Goal: Task Accomplishment & Management: Use online tool/utility

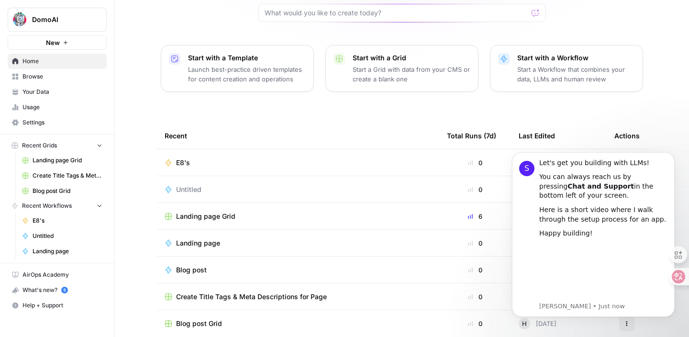
click at [65, 44] on icon "button" at bounding box center [66, 43] width 6 height 6
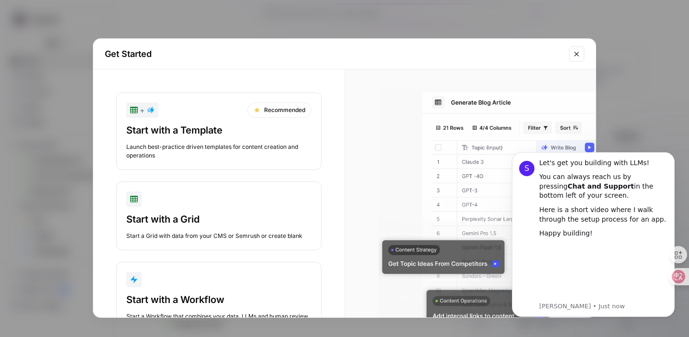
scroll to position [36, 0]
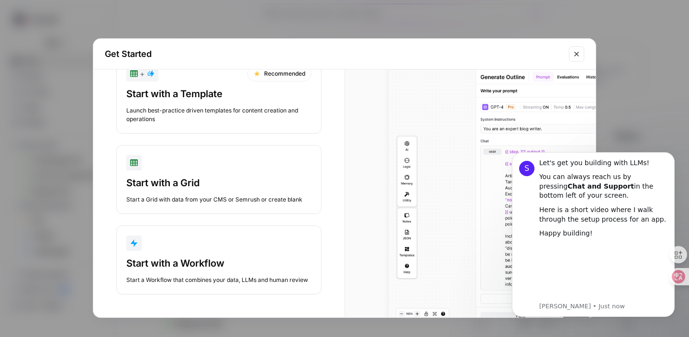
click at [162, 259] on div "Start with a Workflow" at bounding box center [218, 262] width 185 height 13
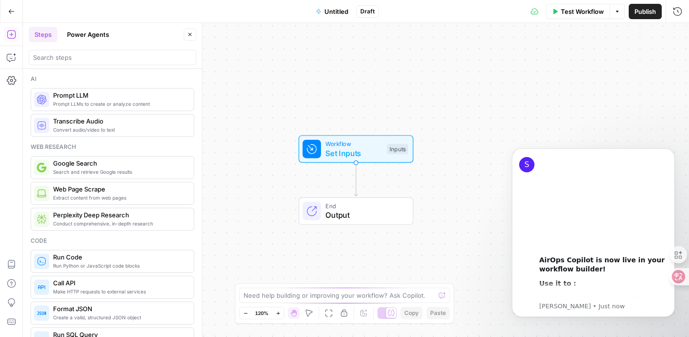
click at [539, 49] on div "Workflow Set Inputs Inputs End Output" at bounding box center [356, 180] width 666 height 314
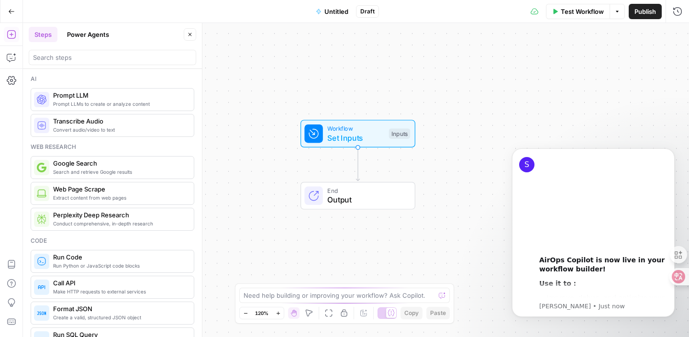
drag, startPoint x: 364, startPoint y: 215, endPoint x: 365, endPoint y: 199, distance: 15.8
click at [365, 199] on span "Output" at bounding box center [366, 199] width 78 height 11
click at [395, 135] on div "Inputs" at bounding box center [398, 133] width 21 height 11
click at [590, 67] on span "Add Field" at bounding box center [581, 65] width 28 height 10
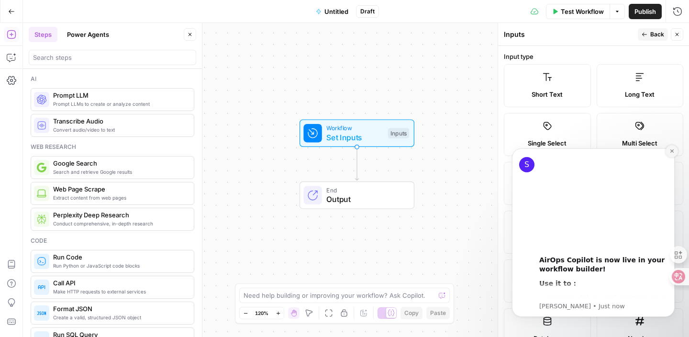
click at [671, 150] on icon "Dismiss notification" at bounding box center [671, 150] width 5 height 5
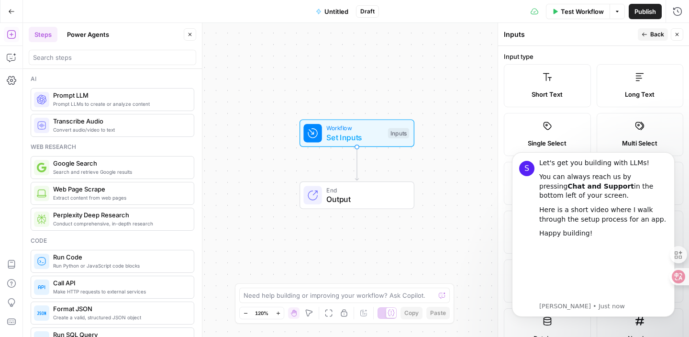
click at [633, 87] on label "Long Text" at bounding box center [640, 85] width 87 height 43
click at [668, 156] on button "Dismiss notification" at bounding box center [671, 155] width 12 height 12
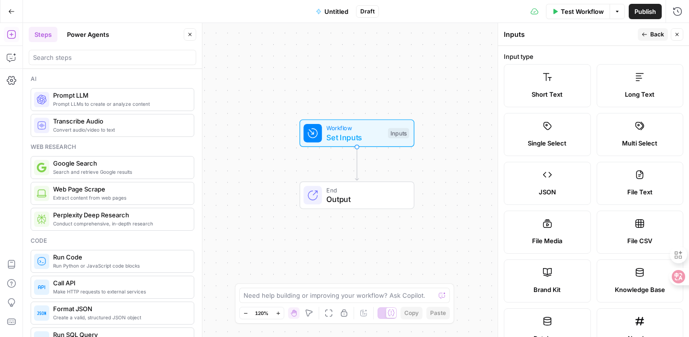
scroll to position [5, 0]
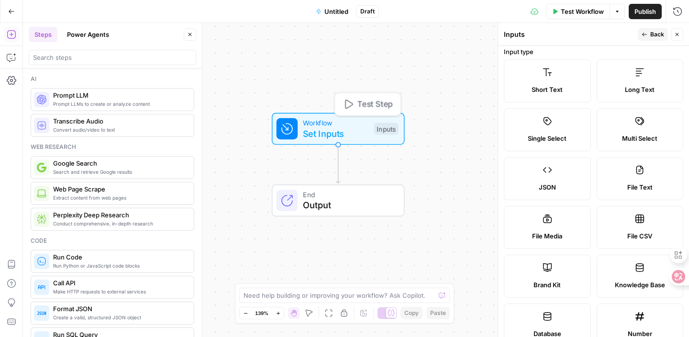
click at [347, 136] on span "Set Inputs" at bounding box center [336, 133] width 66 height 13
click at [386, 125] on div "Inputs" at bounding box center [386, 129] width 24 height 12
click at [331, 131] on span "Set Inputs" at bounding box center [336, 132] width 66 height 13
click at [341, 132] on span "Set Inputs" at bounding box center [336, 132] width 66 height 13
click at [350, 128] on span "Set Inputs" at bounding box center [336, 132] width 66 height 13
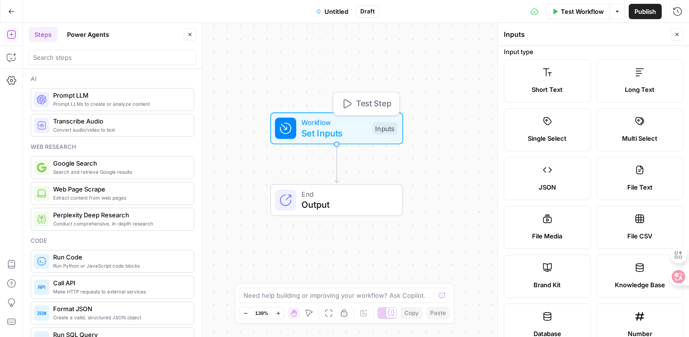
click at [303, 137] on span "Set Inputs" at bounding box center [334, 132] width 66 height 13
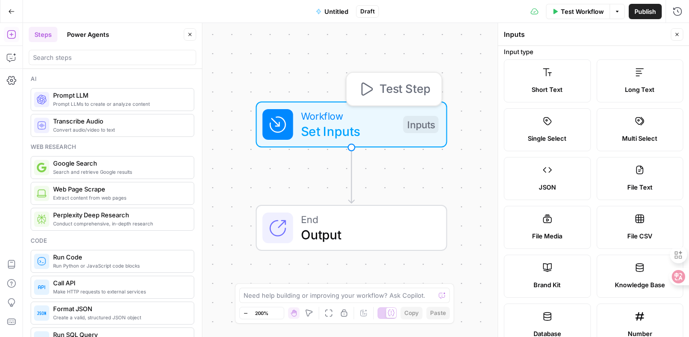
click at [400, 130] on div "Workflow Set Inputs Inputs Test Step" at bounding box center [351, 124] width 176 height 33
click at [428, 127] on div "Inputs" at bounding box center [420, 124] width 35 height 17
click at [642, 88] on span "Long Text" at bounding box center [640, 90] width 30 height 10
click at [424, 122] on div "Inputs" at bounding box center [420, 124] width 35 height 17
click at [379, 92] on span "Test Step" at bounding box center [404, 88] width 51 height 17
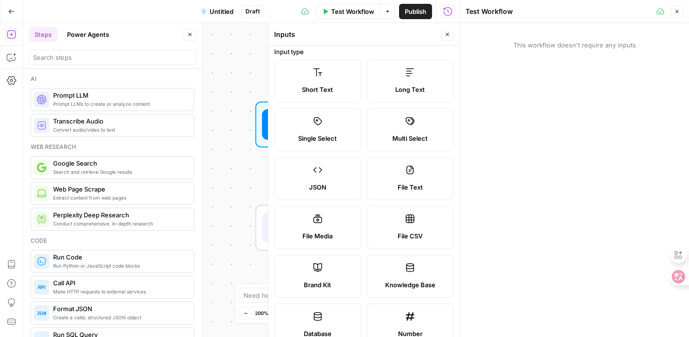
click at [519, 70] on div "This workflow doesn't require any inputs" at bounding box center [574, 180] width 229 height 314
click at [519, 40] on span "This workflow doesn't require any inputs" at bounding box center [574, 45] width 218 height 10
click at [410, 81] on label "Long Text" at bounding box center [410, 80] width 87 height 43
click at [218, 155] on div "Workflow Set Inputs Inputs End Output" at bounding box center [241, 180] width 436 height 314
click at [313, 80] on label "Short Text" at bounding box center [317, 80] width 87 height 43
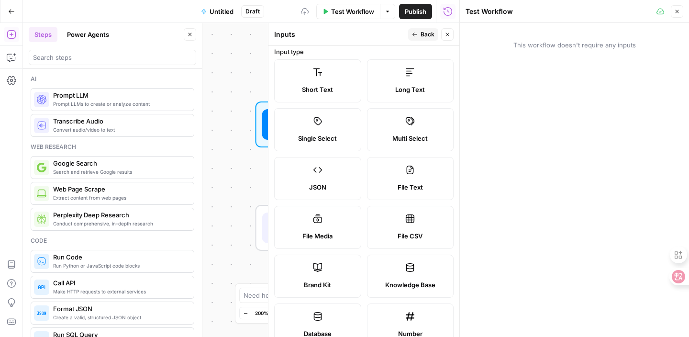
click at [420, 82] on label "Long Text" at bounding box center [410, 80] width 87 height 43
click at [680, 14] on button "Close" at bounding box center [677, 11] width 12 height 12
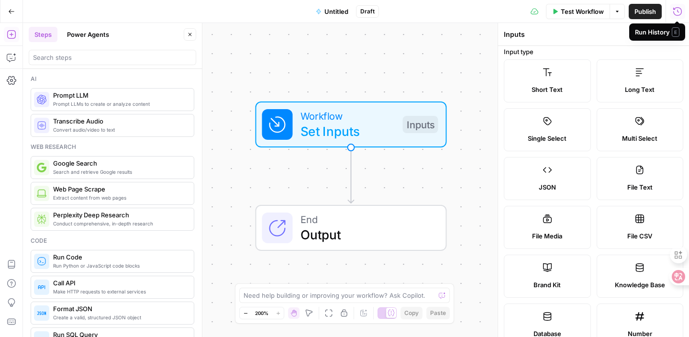
click at [389, 221] on span "End" at bounding box center [365, 218] width 130 height 15
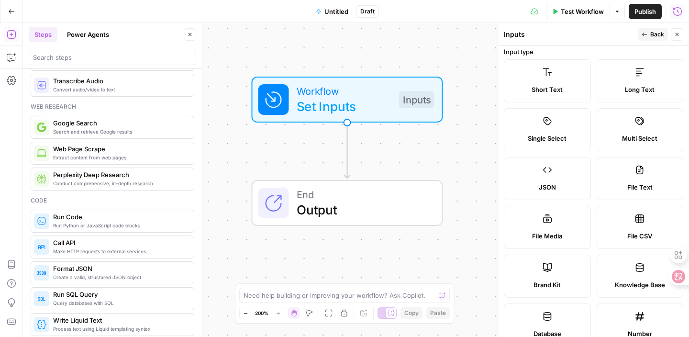
scroll to position [0, 0]
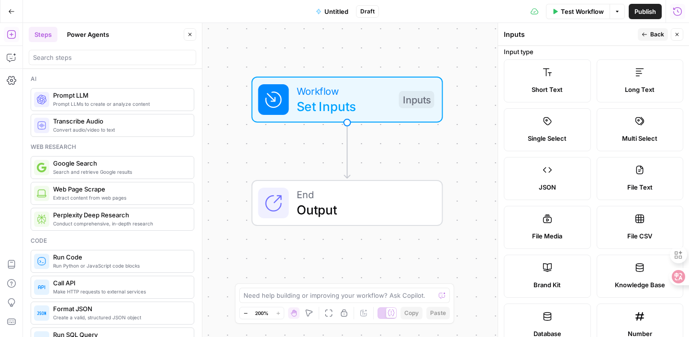
click at [144, 100] on span "Prompt LLMs to create or analyze content" at bounding box center [119, 104] width 133 height 8
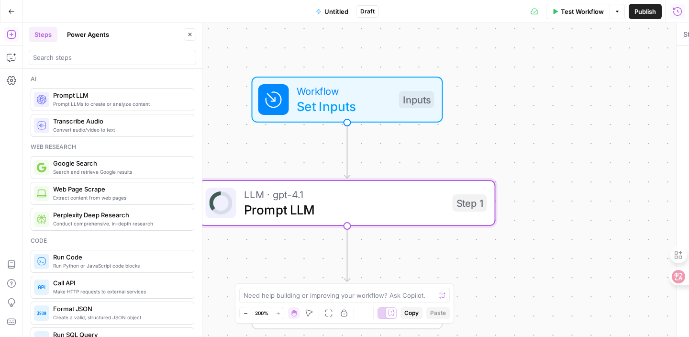
type textarea "Prompt LLM"
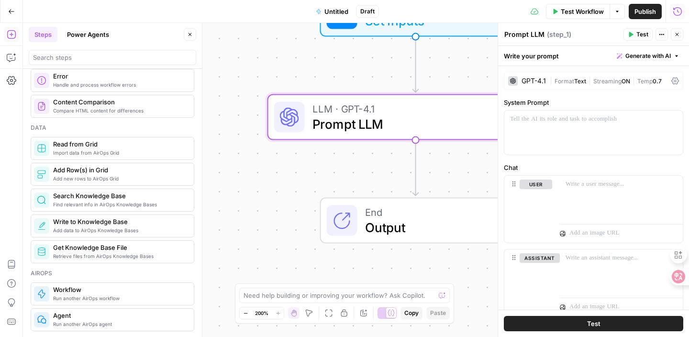
scroll to position [409, 0]
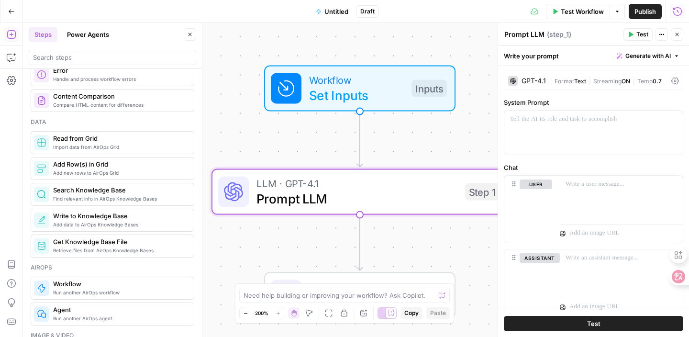
click at [383, 100] on span "Set Inputs" at bounding box center [356, 95] width 95 height 19
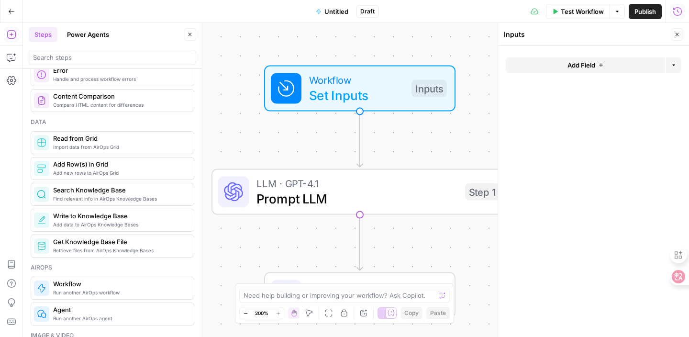
click at [583, 69] on span "Add Field" at bounding box center [581, 65] width 28 height 10
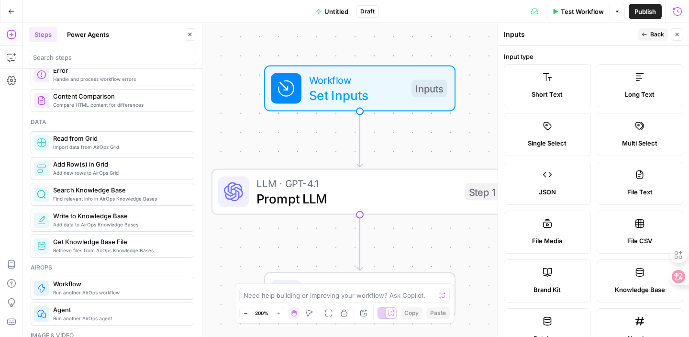
click at [630, 95] on span "Long Text" at bounding box center [640, 94] width 30 height 10
click at [442, 190] on span "Prompt LLM" at bounding box center [356, 198] width 201 height 19
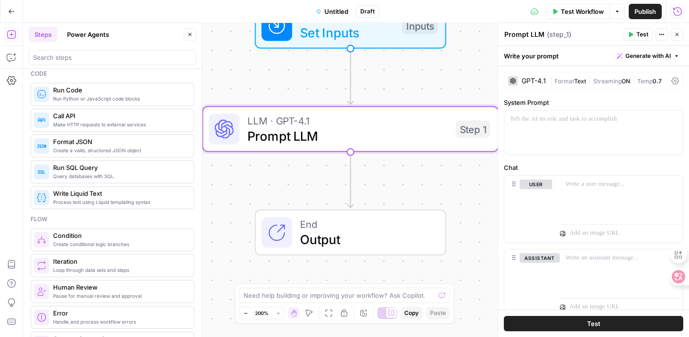
scroll to position [0, 0]
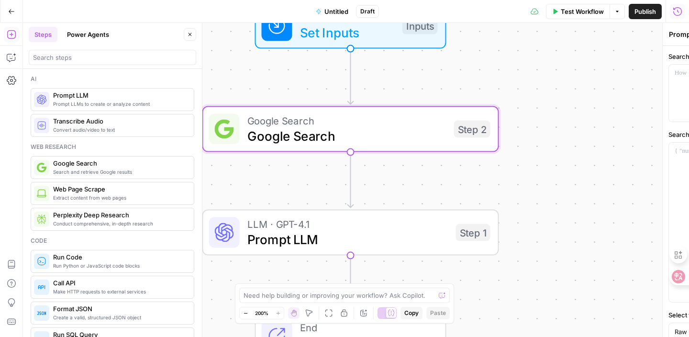
type textarea "Google Search"
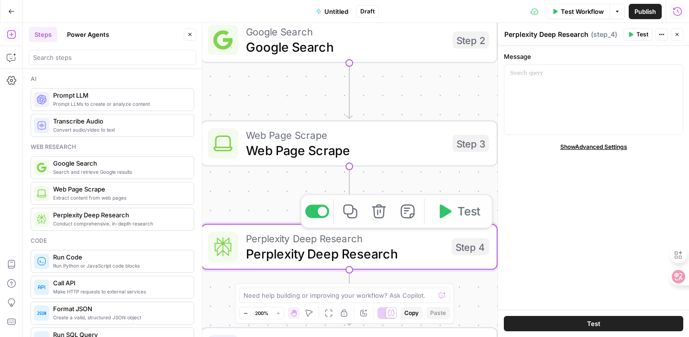
click at [265, 196] on div "Workflow Set Inputs Inputs Google Search Google Search Step 2 Web Page Scrape W…" at bounding box center [356, 180] width 666 height 314
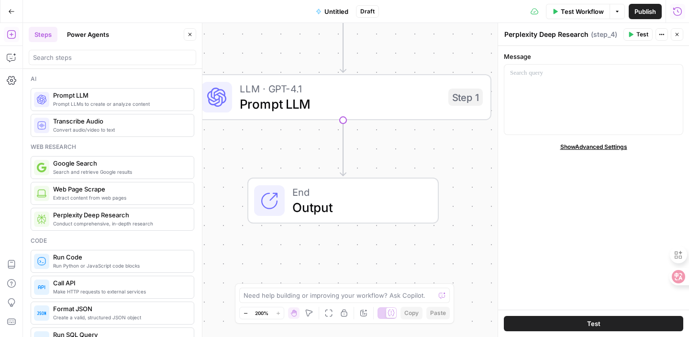
click at [564, 329] on button "Test" at bounding box center [593, 323] width 179 height 15
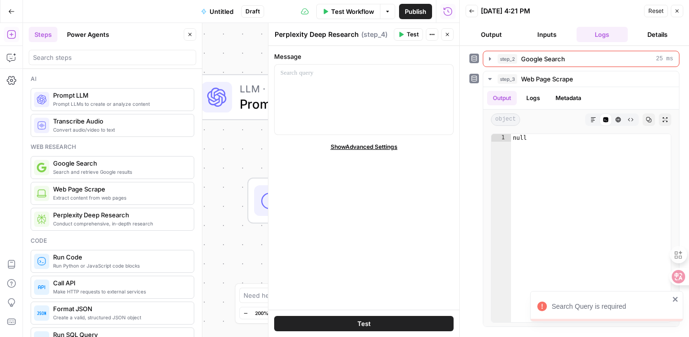
click at [539, 37] on button "Inputs" at bounding box center [547, 34] width 52 height 15
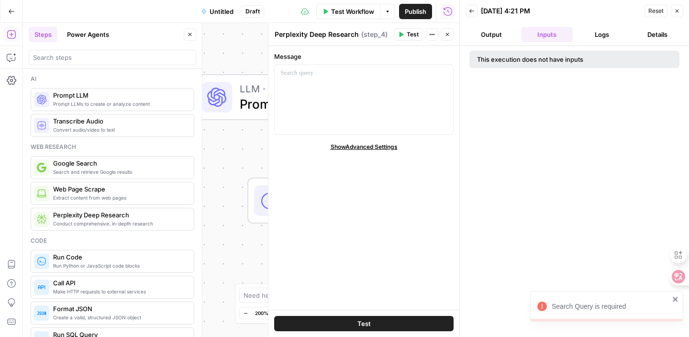
click at [498, 67] on div "This execution does not have inputs" at bounding box center [574, 59] width 210 height 17
click at [500, 62] on div "This execution does not have inputs" at bounding box center [552, 60] width 151 height 10
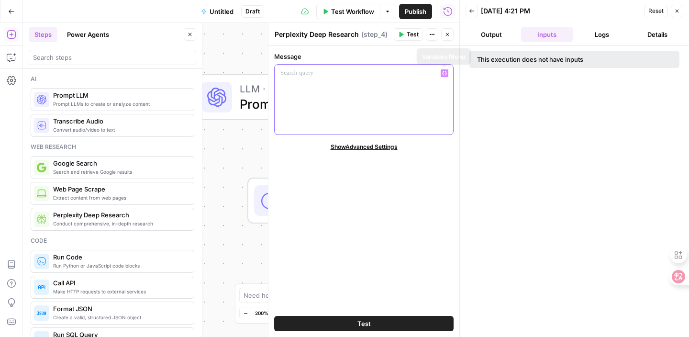
click at [398, 74] on p at bounding box center [363, 73] width 167 height 10
click at [478, 64] on div "This execution does not have inputs" at bounding box center [574, 59] width 210 height 17
click at [227, 160] on div "Workflow Set Inputs Inputs Error Google Search Google Search Step 2 Web Page Sc…" at bounding box center [241, 180] width 436 height 314
click at [473, 11] on icon "button" at bounding box center [472, 11] width 6 height 6
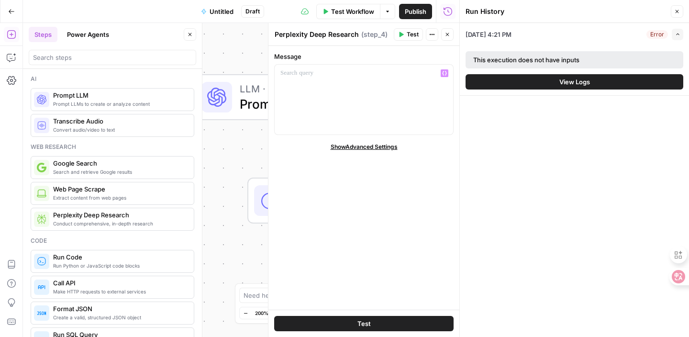
click at [214, 87] on div at bounding box center [216, 97] width 31 height 31
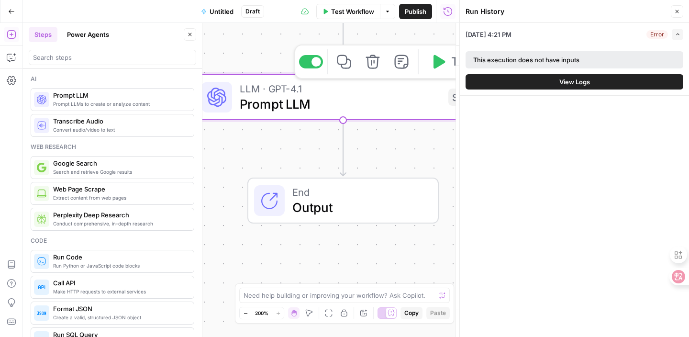
type textarea "Prompt LLM"
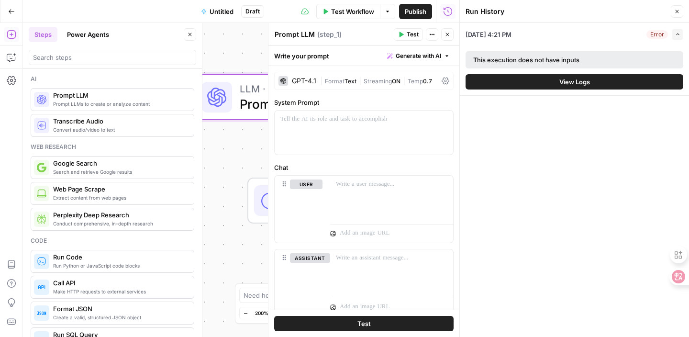
click at [412, 15] on span "Publish" at bounding box center [416, 12] width 22 height 10
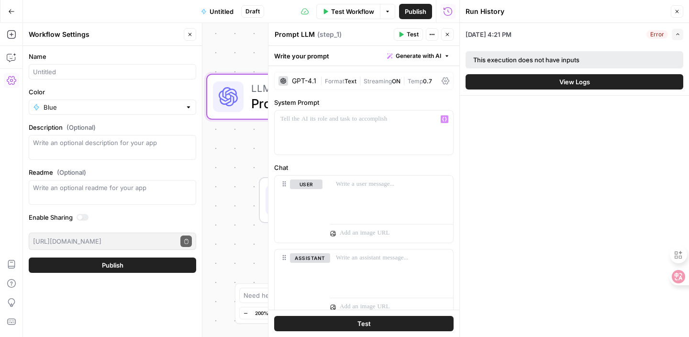
click at [230, 183] on div "End Output" at bounding box center [354, 200] width 297 height 46
click at [676, 11] on icon "button" at bounding box center [676, 11] width 3 height 3
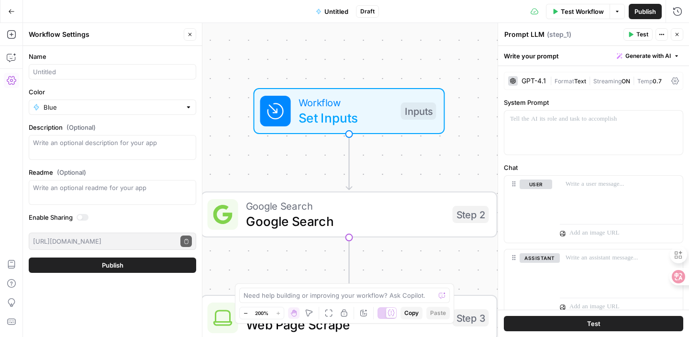
click at [378, 113] on span "Set Inputs" at bounding box center [345, 117] width 95 height 19
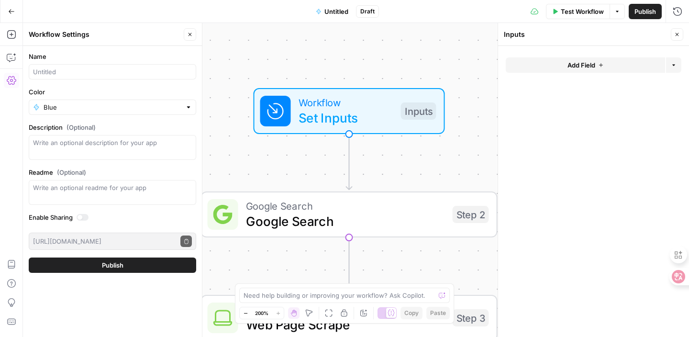
click at [653, 10] on span "Publish" at bounding box center [645, 12] width 22 height 10
click at [590, 9] on span "Test Workflow" at bounding box center [582, 12] width 43 height 10
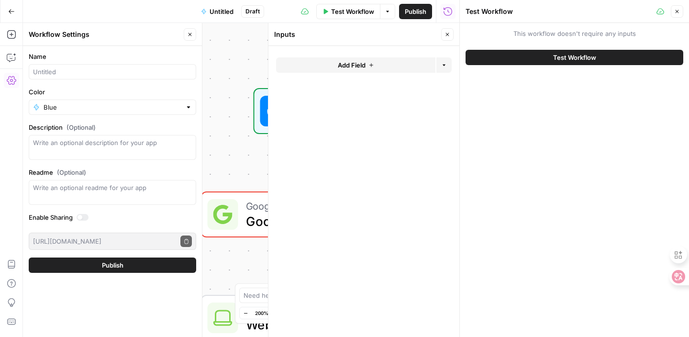
click at [542, 56] on button "Test Workflow" at bounding box center [574, 57] width 218 height 15
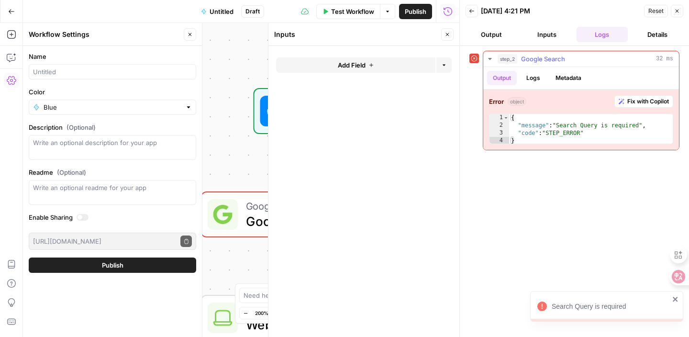
click at [542, 56] on span "Google Search" at bounding box center [543, 59] width 44 height 10
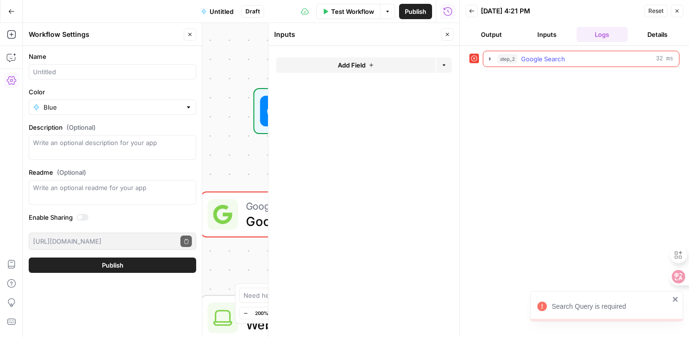
click at [542, 56] on span "Google Search" at bounding box center [543, 59] width 44 height 10
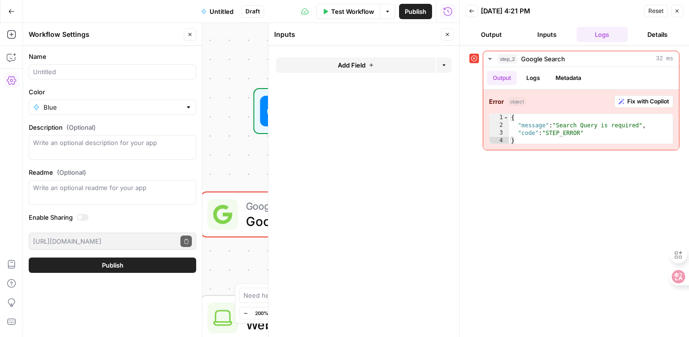
click at [204, 152] on div at bounding box center [202, 180] width 10 height 314
click at [678, 11] on icon "button" at bounding box center [677, 11] width 6 height 6
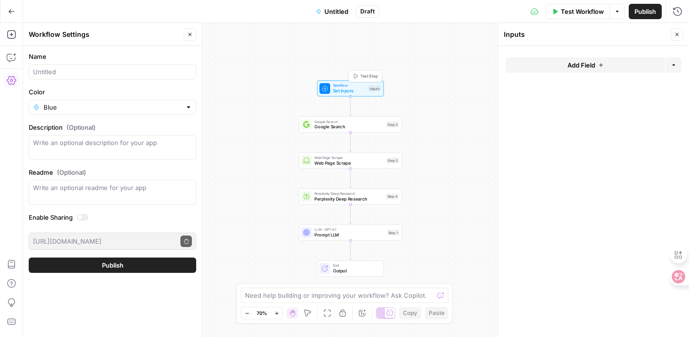
click at [345, 88] on span "Set Inputs" at bounding box center [349, 91] width 33 height 7
click at [339, 296] on textarea at bounding box center [339, 295] width 188 height 10
type textarea "how i put my current texts in"
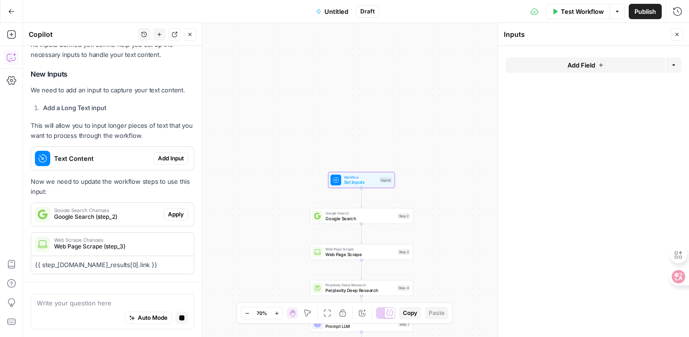
scroll to position [114, 0]
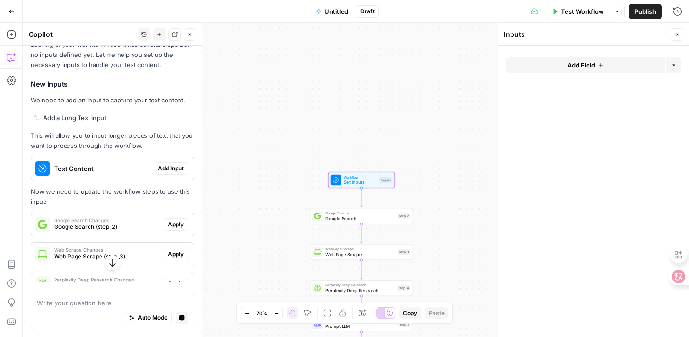
click at [171, 166] on span "Add Input" at bounding box center [171, 168] width 26 height 9
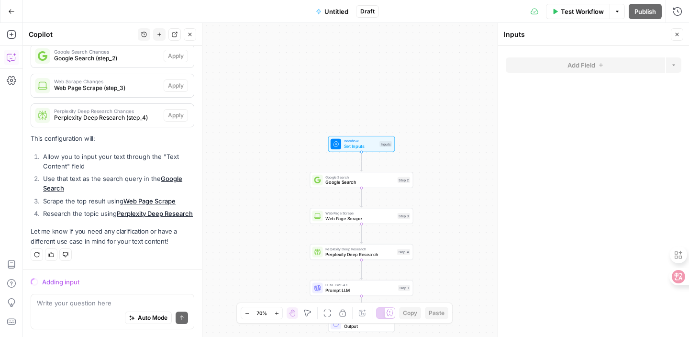
scroll to position [273, 0]
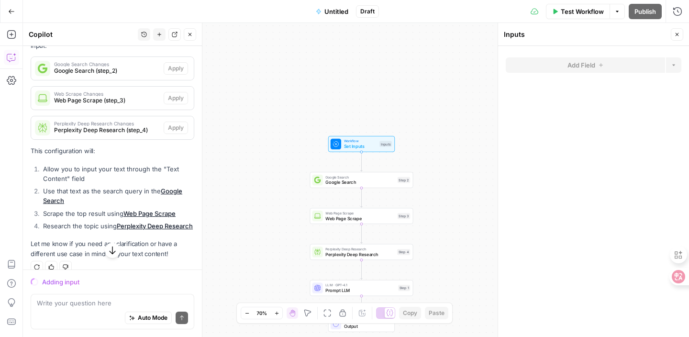
click at [366, 148] on span "Set Inputs" at bounding box center [360, 146] width 33 height 7
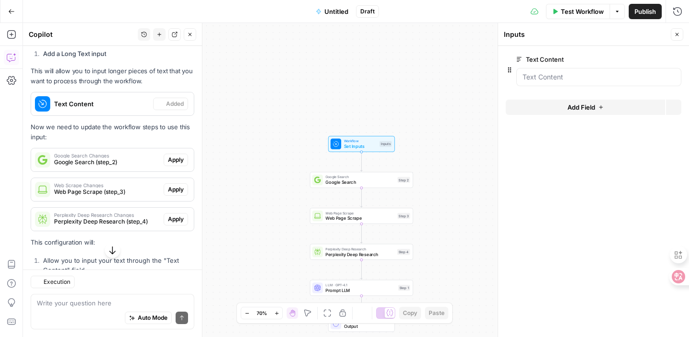
scroll to position [301, 0]
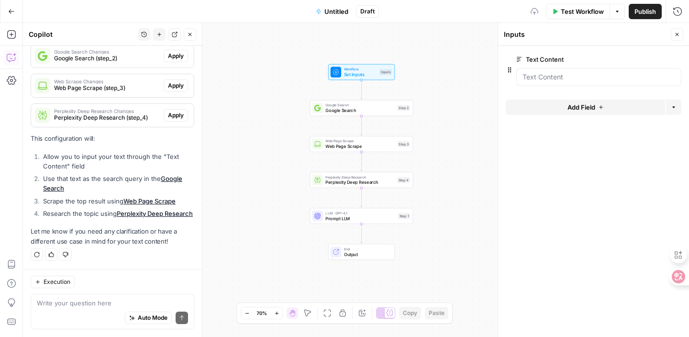
click at [119, 295] on div "Write your question here Auto Mode Send" at bounding box center [113, 311] width 164 height 35
paste textarea "How to boost your income with AI：10 ideas in 2025 内容影响者 随着人工智能工具的技术迭代不断加速，内容创作领…"
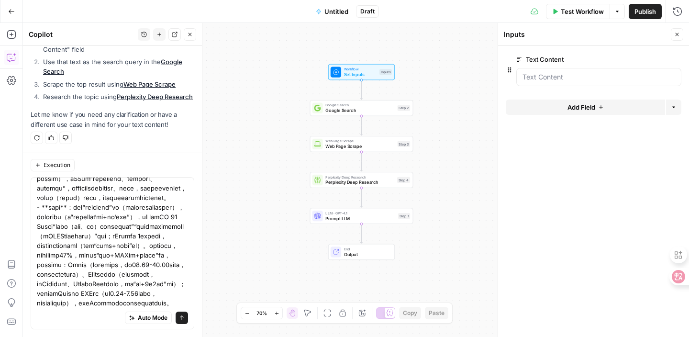
scroll to position [2620, 0]
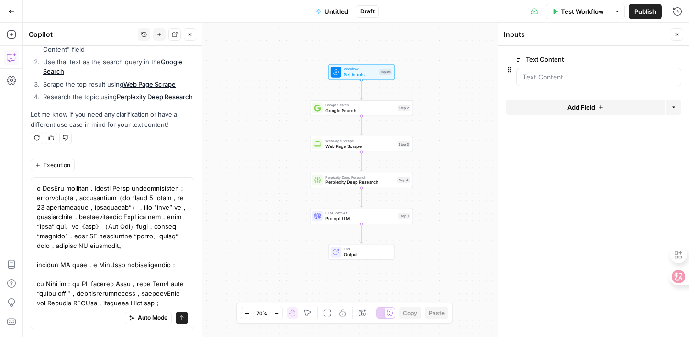
click at [164, 309] on div "Auto Mode Send" at bounding box center [112, 318] width 151 height 21
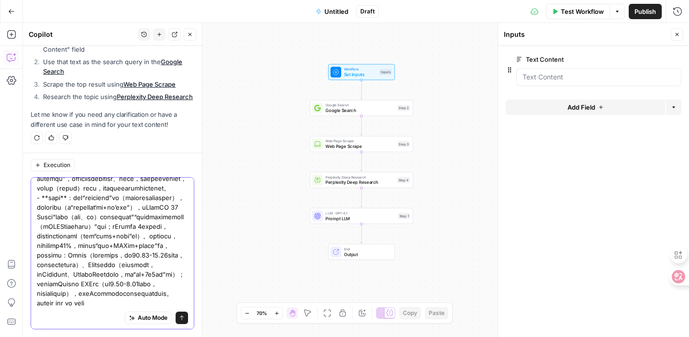
type textarea "How to boost your income with AI：10 ideas in 2025 内容影响者 随着人工智能工具的技术迭代不断加速，内容创作领…"
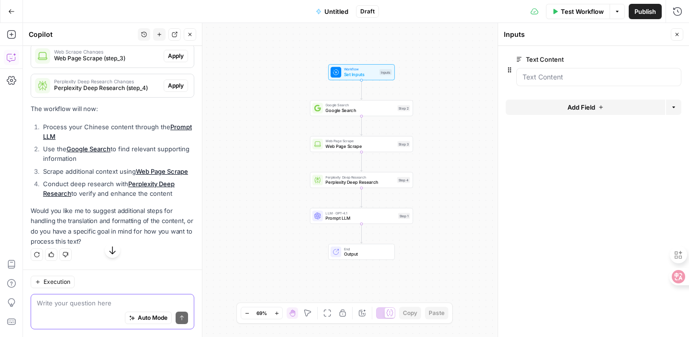
scroll to position [3103, 0]
type textarea "just help me to write the full artical"
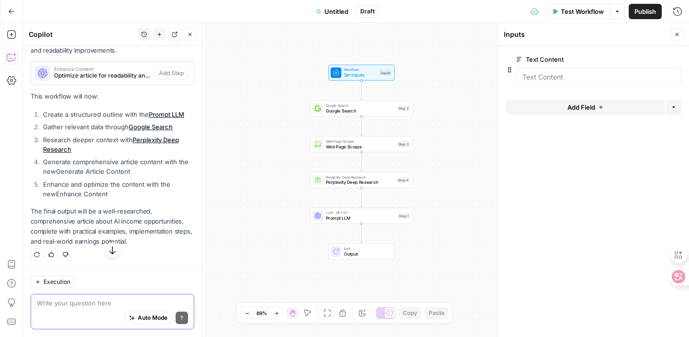
scroll to position [3622, 0]
type textarea "where is it"
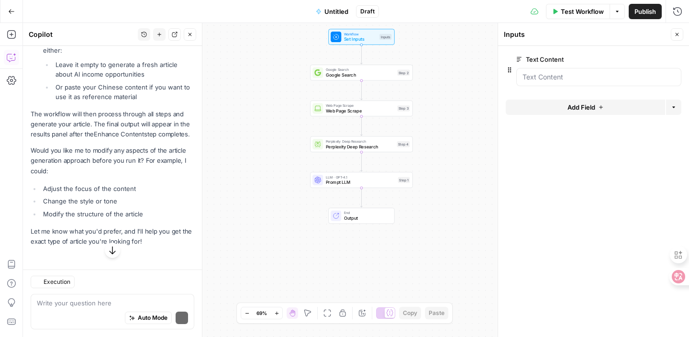
scroll to position [3490, 0]
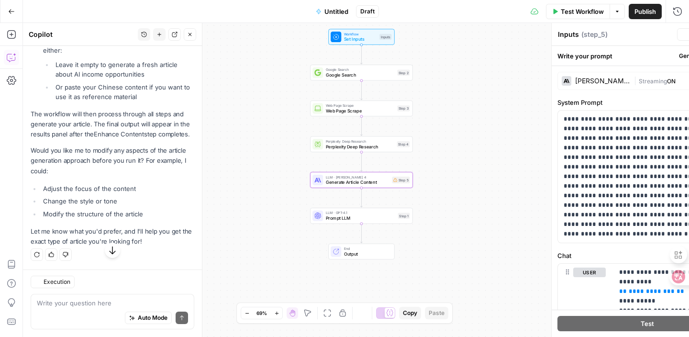
type textarea "Generate Article Content"
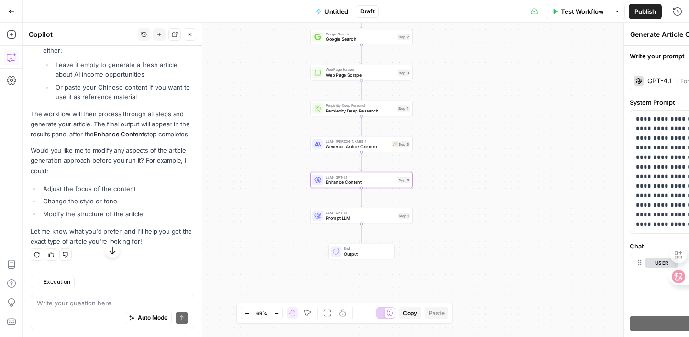
type textarea "Enhance Content"
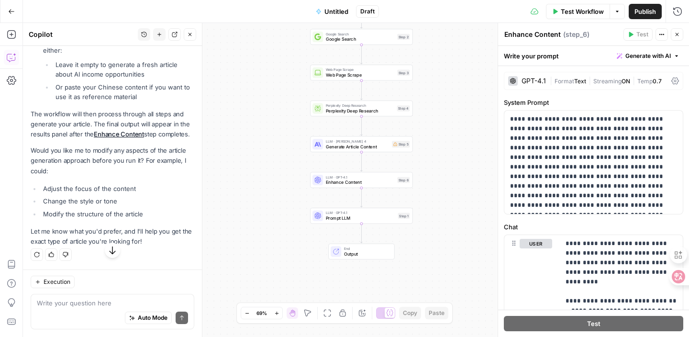
scroll to position [3773, 0]
click at [582, 12] on span "Test Workflow" at bounding box center [582, 12] width 43 height 10
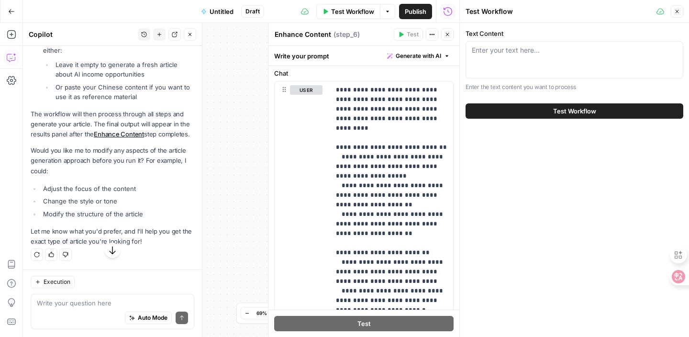
scroll to position [0, 0]
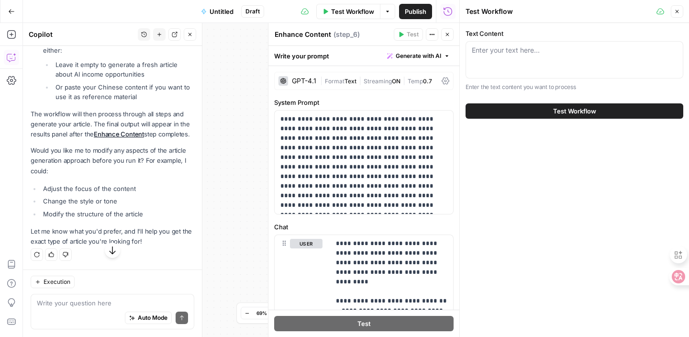
click at [103, 308] on div "Auto Mode Send" at bounding box center [112, 318] width 151 height 21
type textarea "m"
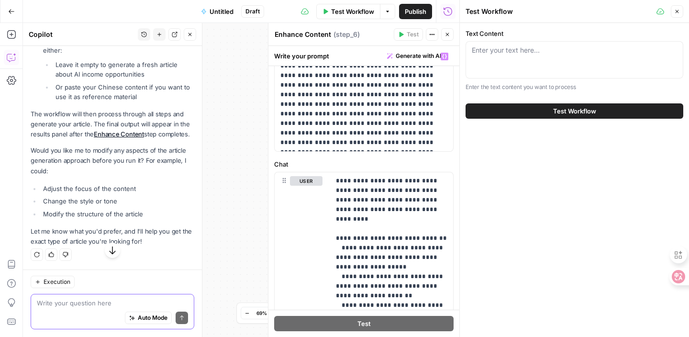
scroll to position [43, 0]
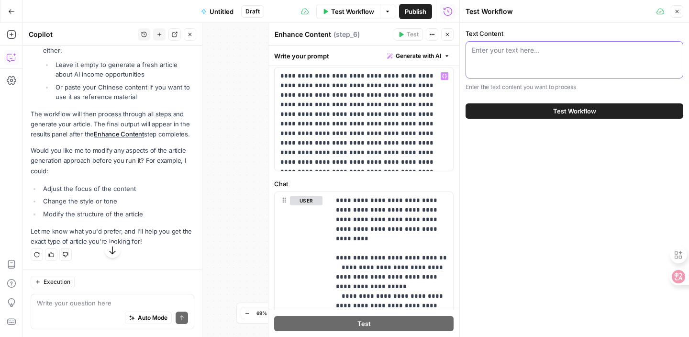
click at [500, 49] on textarea "Text Content" at bounding box center [574, 50] width 205 height 10
paste textarea "How to boost your income with AI：10 ideas in 2025 内容影响者 随着人工智能工具的技术迭代不断加速，内容创作领…"
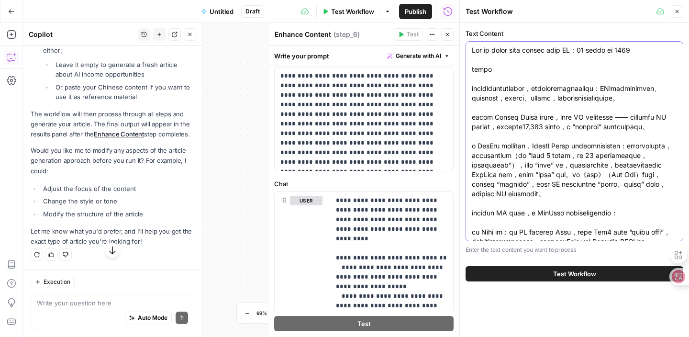
scroll to position [2172, 0]
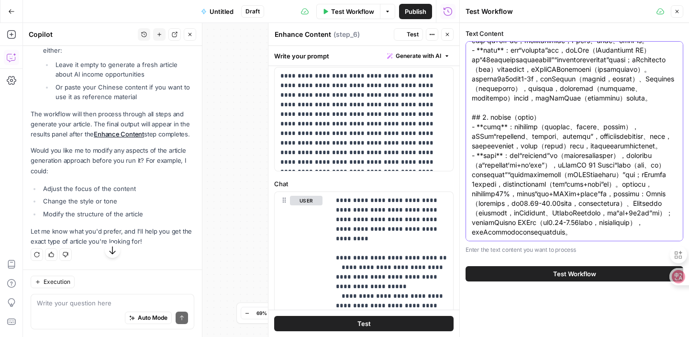
type textarea "How to boost your income with AI：10 ideas in 2025 内容影响者 随着人工智能工具的技术迭代不断加速，内容创作领…"
click at [497, 271] on button "Test Workflow" at bounding box center [574, 273] width 218 height 15
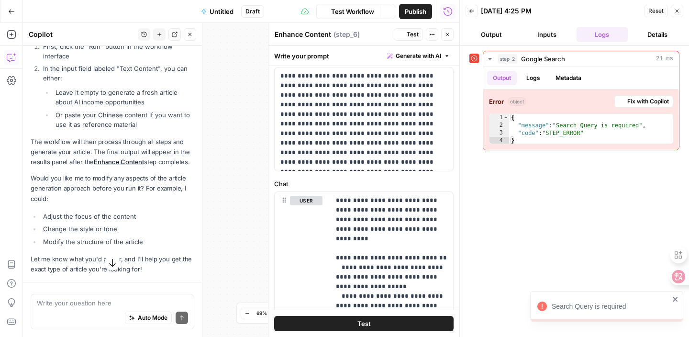
scroll to position [3827, 0]
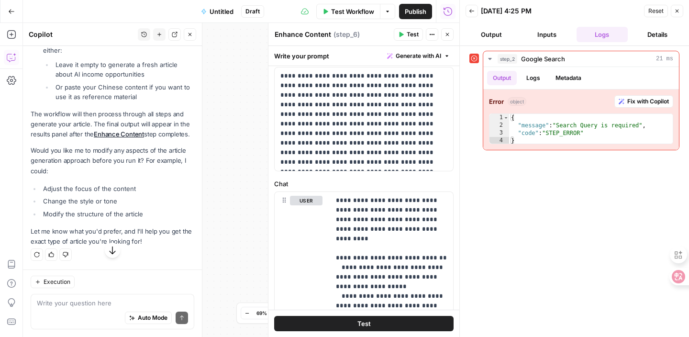
click at [548, 36] on button "Inputs" at bounding box center [547, 34] width 52 height 15
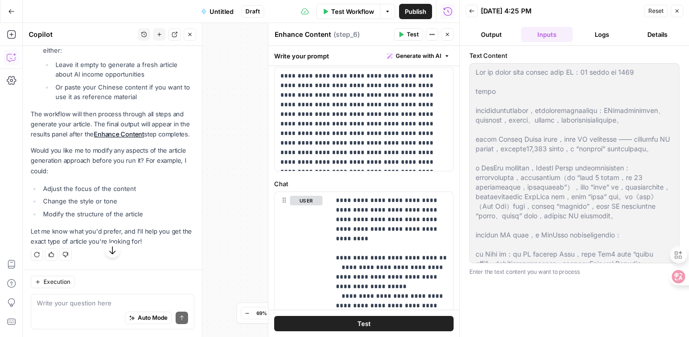
click at [658, 10] on span "Reset" at bounding box center [655, 11] width 15 height 9
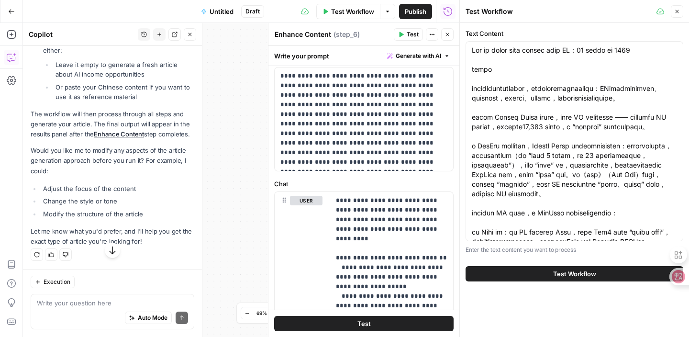
drag, startPoint x: 471, startPoint y: 56, endPoint x: 624, endPoint y: 250, distance: 247.6
click at [625, 254] on div "Text Content Enter the text content you want to process Test Workflow" at bounding box center [574, 155] width 229 height 264
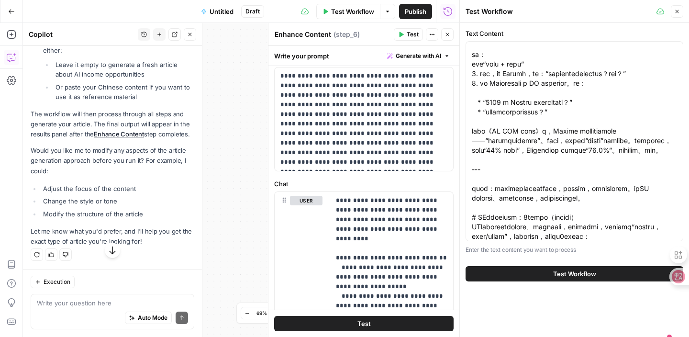
scroll to position [1518, 0]
drag, startPoint x: 622, startPoint y: 220, endPoint x: 564, endPoint y: 78, distance: 153.1
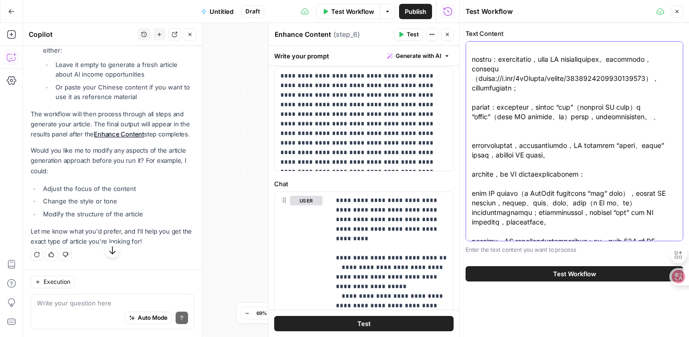
scroll to position [0, 0]
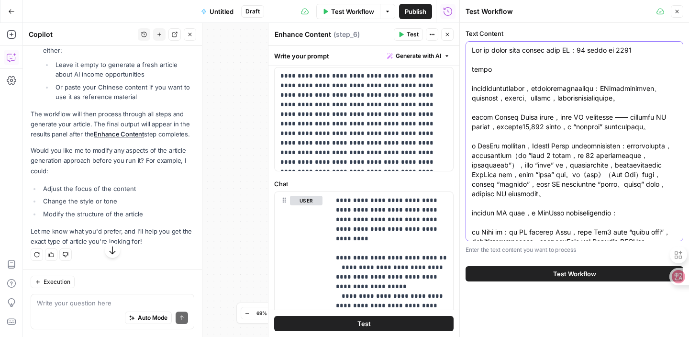
drag, startPoint x: 606, startPoint y: 233, endPoint x: 597, endPoint y: -70, distance: 302.9
click at [597, 0] on html "DomoAI New Home Browse Your Data Usage Settings Recent Grids Landing page Grid …" at bounding box center [344, 168] width 689 height 337
type textarea "有作者写《AI SEO 工具对比》时，Claude 提醒他一句话听起来像软广——“任何人都能轻松用它登上首页”。他删掉后，文章评论里“广告味太重”的反馈明显减…"
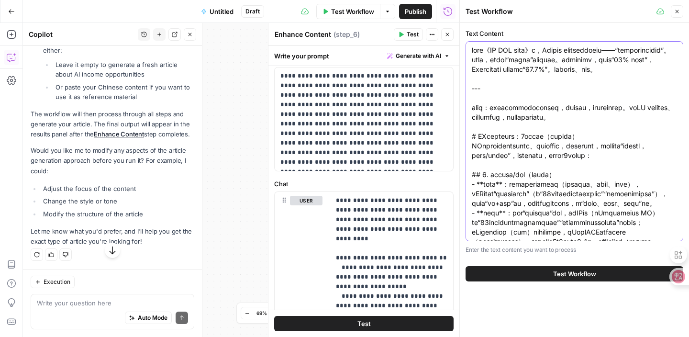
scroll to position [316, 0]
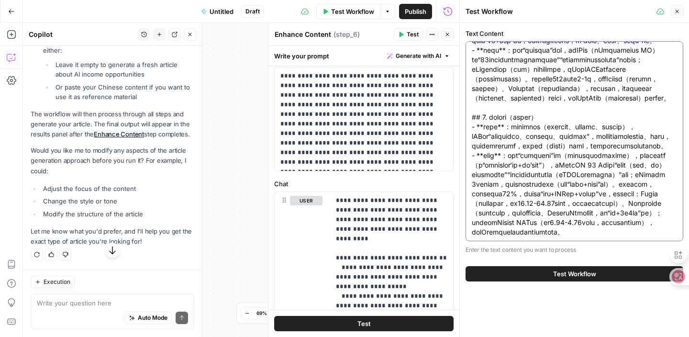
drag, startPoint x: 471, startPoint y: 63, endPoint x: 532, endPoint y: 314, distance: 257.9
click at [532, 314] on div "Text Content Enter the text content you want to process Test Workflow" at bounding box center [574, 180] width 229 height 314
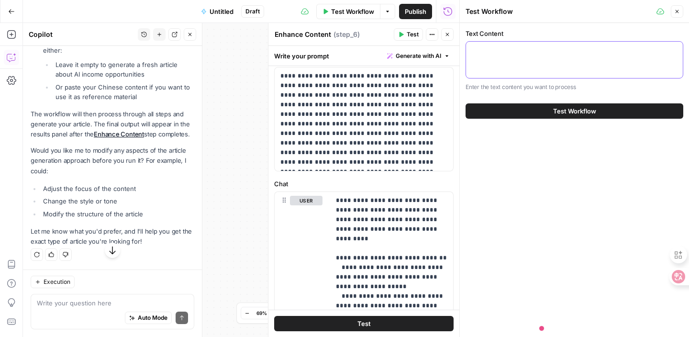
scroll to position [0, 0]
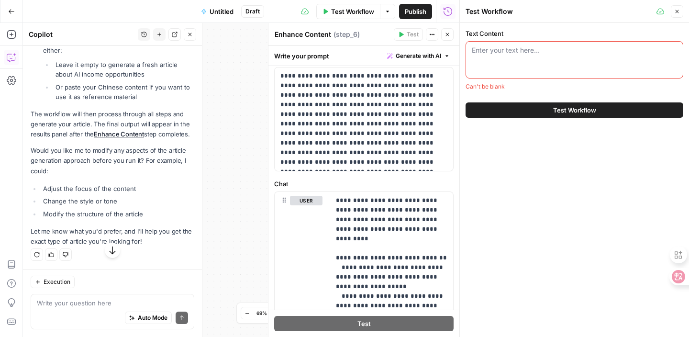
click at [530, 260] on div "Text Content Enter your text here... Can't be blank Test Workflow" at bounding box center [574, 180] width 229 height 314
click at [500, 108] on button "Test Workflow" at bounding box center [574, 109] width 218 height 15
click at [504, 66] on div "Enter your text here..." at bounding box center [574, 59] width 218 height 37
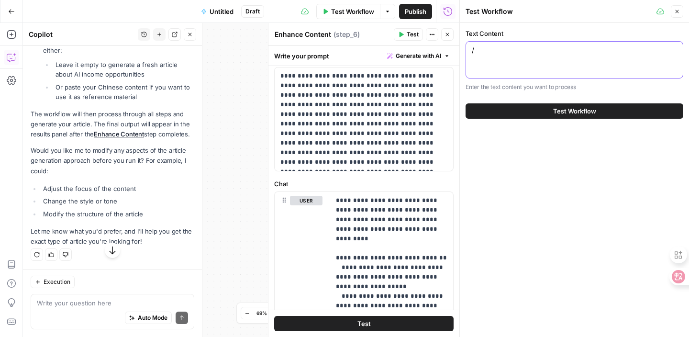
type textarea "/"
click at [553, 107] on span "Test Workflow" at bounding box center [574, 111] width 43 height 10
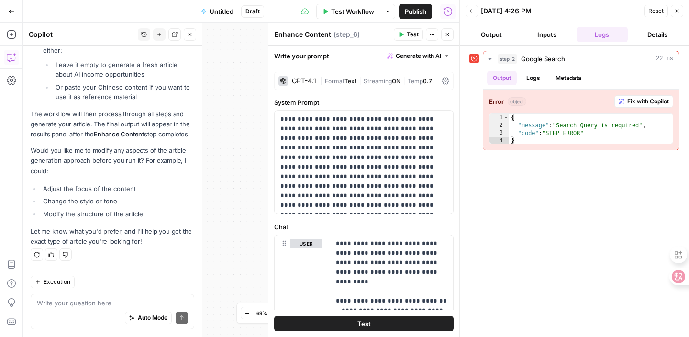
scroll to position [3886, 0]
type textarea "*"
click at [623, 141] on div "{ "message" : "Search Query is required" , "code" : "STEP_ERROR" }" at bounding box center [591, 137] width 164 height 46
click at [632, 103] on span "Fix with Copilot" at bounding box center [648, 101] width 42 height 9
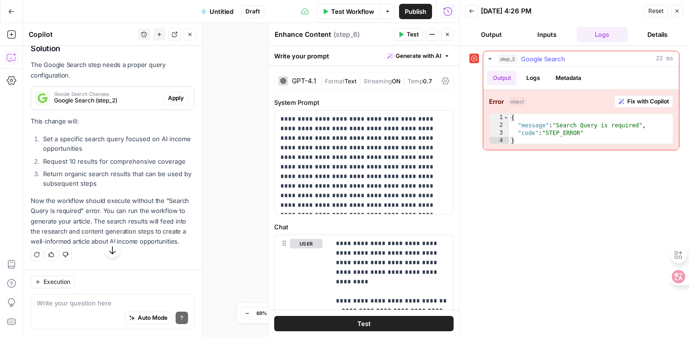
click at [651, 103] on span "Fix with Copilot" at bounding box center [648, 101] width 42 height 9
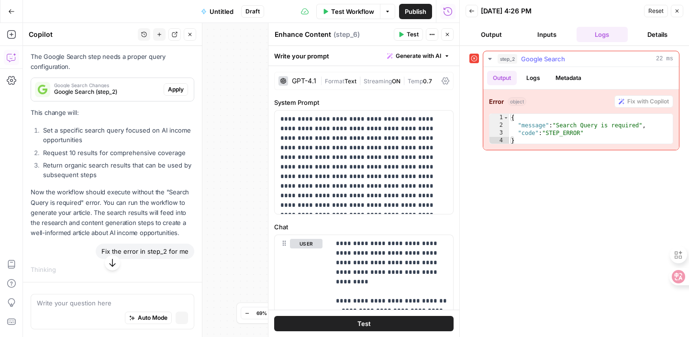
scroll to position [3833, 0]
click at [411, 321] on button "Test" at bounding box center [363, 323] width 179 height 15
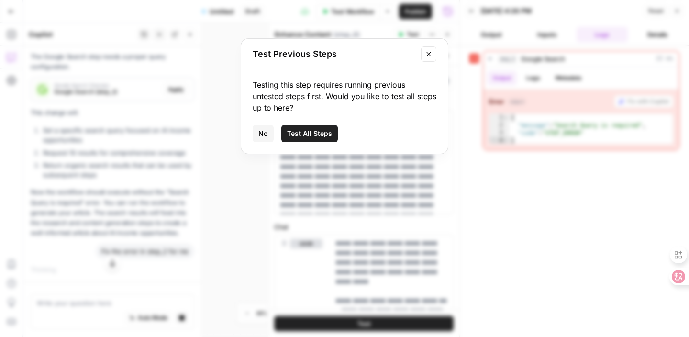
click at [310, 138] on span "Test All Steps" at bounding box center [309, 134] width 45 height 10
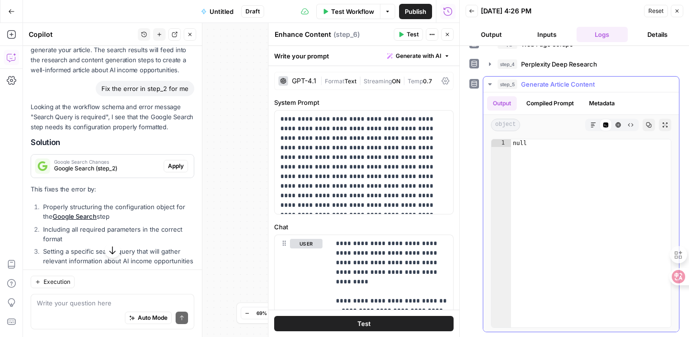
scroll to position [0, 0]
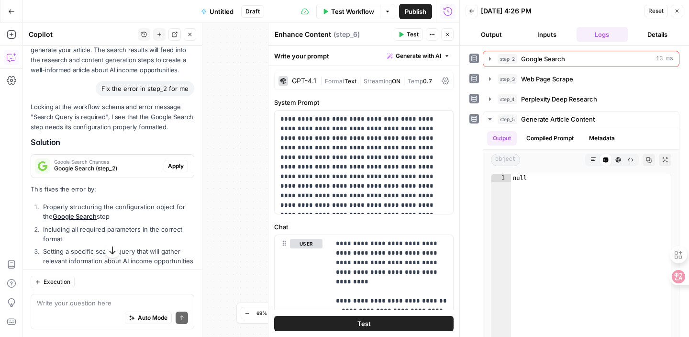
click at [653, 12] on span "Reset" at bounding box center [655, 11] width 15 height 9
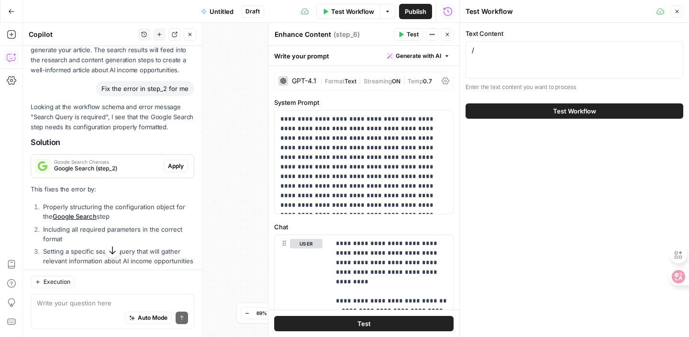
click at [557, 113] on span "Test Workflow" at bounding box center [574, 111] width 43 height 10
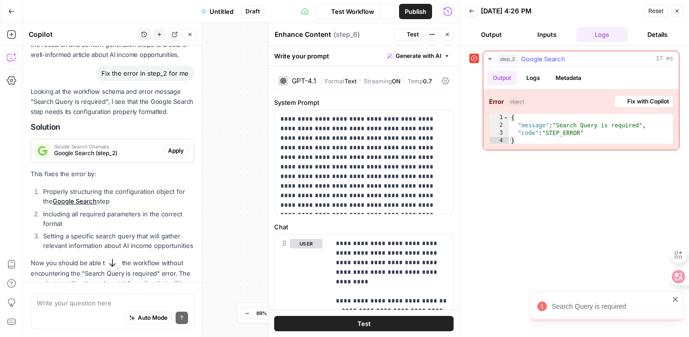
scroll to position [3886, 0]
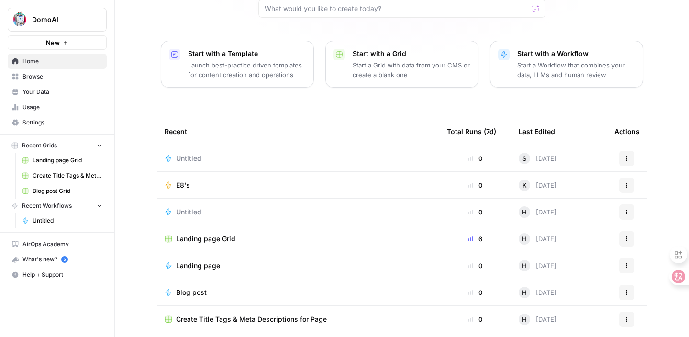
scroll to position [94, 0]
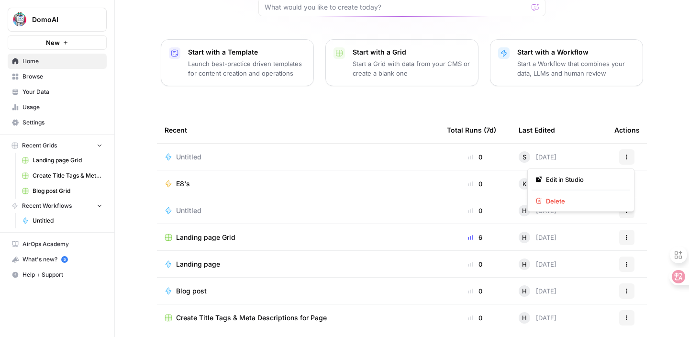
click at [632, 157] on button "Actions" at bounding box center [626, 156] width 15 height 15
click at [578, 199] on span "Delete" at bounding box center [584, 201] width 77 height 10
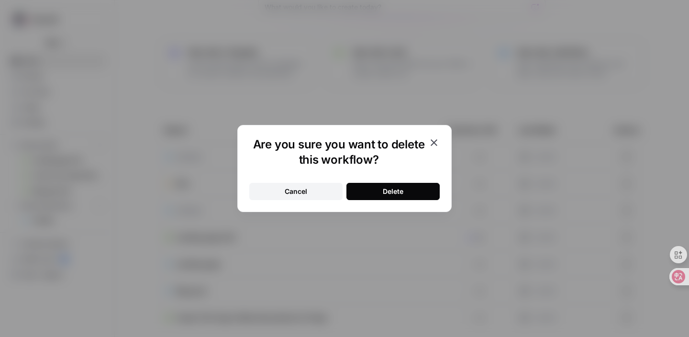
click at [401, 194] on div "Delete" at bounding box center [393, 192] width 21 height 10
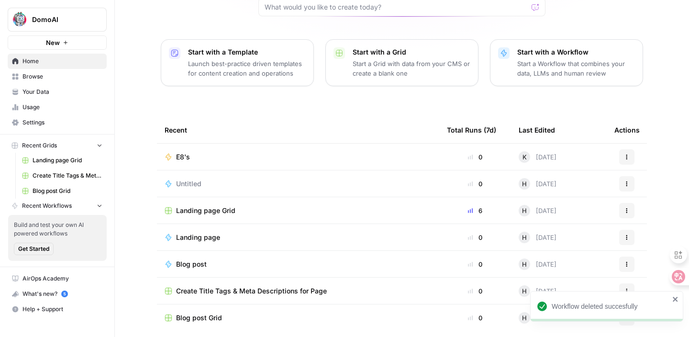
scroll to position [103, 0]
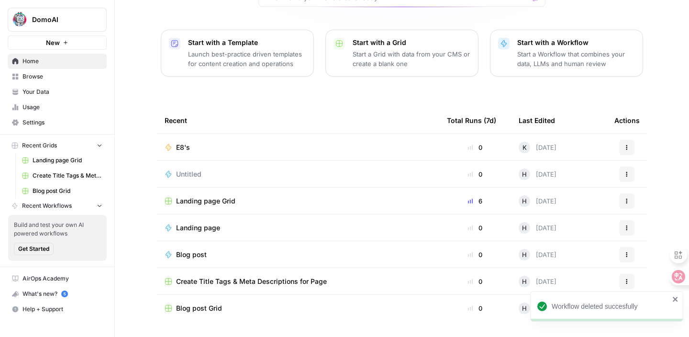
click at [236, 254] on div "Blog post" at bounding box center [298, 255] width 267 height 10
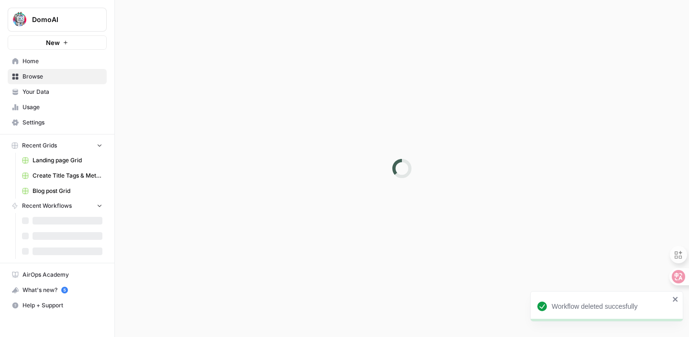
click at [236, 254] on div at bounding box center [402, 168] width 574 height 337
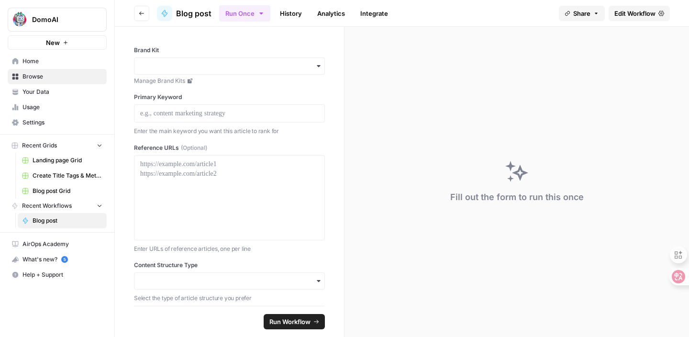
click at [411, 185] on div "Fill out the form to run this once" at bounding box center [516, 182] width 344 height 310
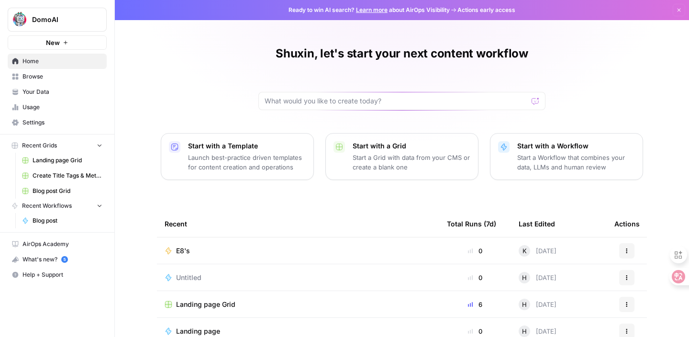
click at [271, 242] on td "E8's" at bounding box center [298, 250] width 282 height 26
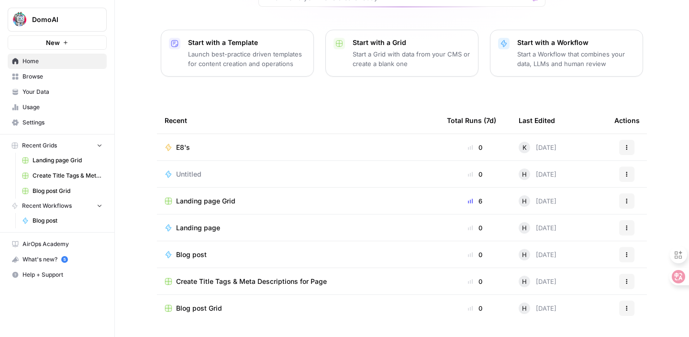
click at [265, 232] on div "Landing page" at bounding box center [298, 228] width 267 height 10
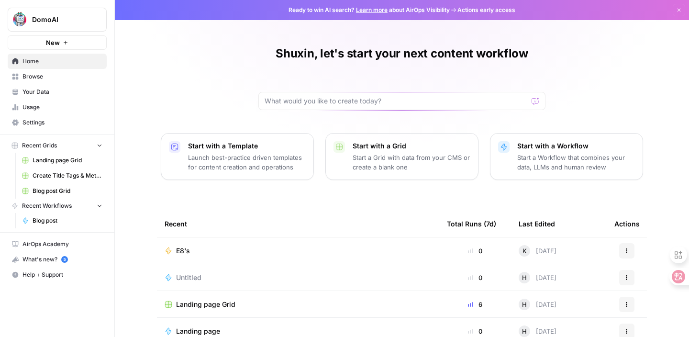
click at [265, 232] on div "Ready to win AI search? Learn more about AirOps Visibility Actions early access…" at bounding box center [402, 168] width 574 height 337
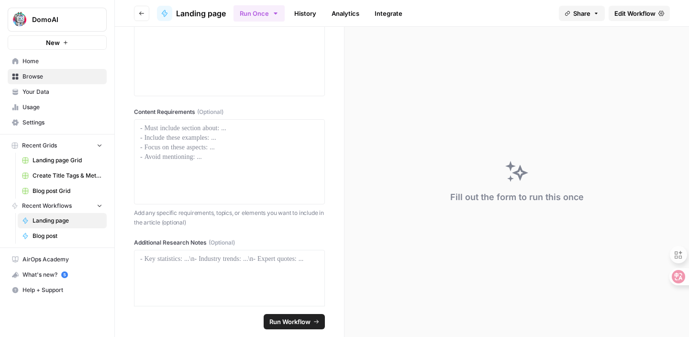
scroll to position [603, 0]
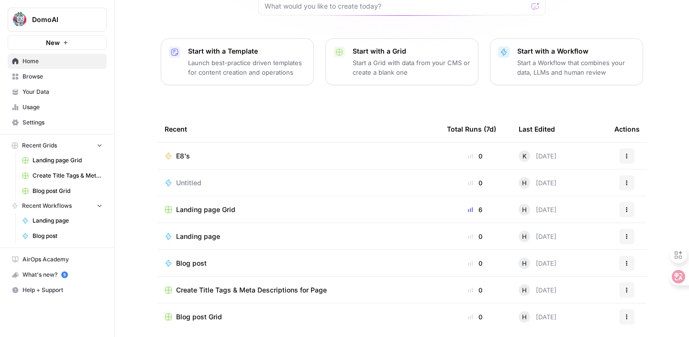
scroll to position [103, 0]
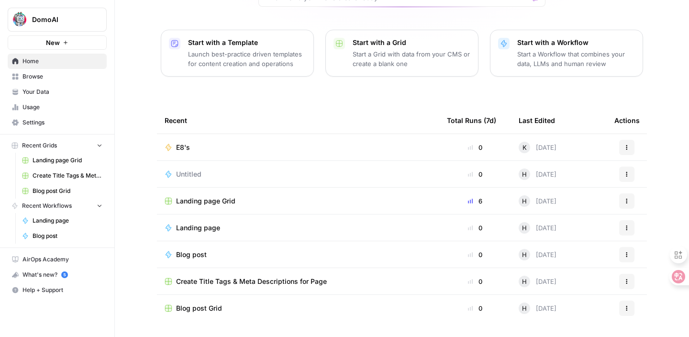
click at [213, 260] on td "Blog post" at bounding box center [298, 254] width 282 height 26
click at [183, 253] on span "Blog post" at bounding box center [191, 255] width 31 height 10
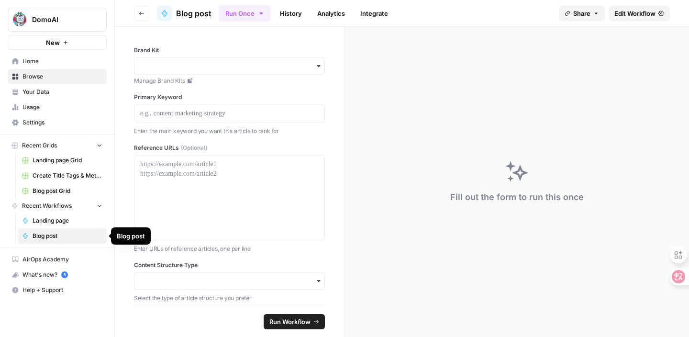
click at [77, 234] on span "Blog post" at bounding box center [68, 236] width 70 height 9
click at [94, 42] on button "New" at bounding box center [57, 42] width 99 height 14
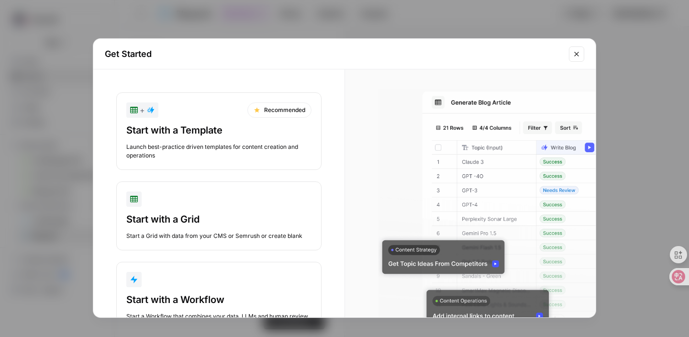
click at [220, 153] on div "Launch best-practice driven templates for content creation and operations" at bounding box center [218, 151] width 185 height 17
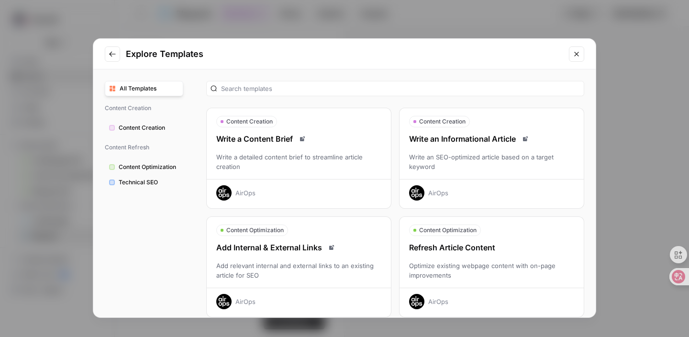
click at [486, 157] on div "Write an SEO-optimized article based on a target keyword" at bounding box center [491, 161] width 184 height 19
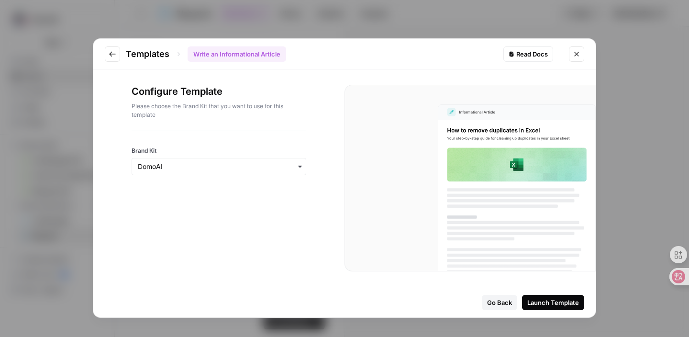
click at [539, 306] on div "Launch Template" at bounding box center [553, 303] width 52 height 10
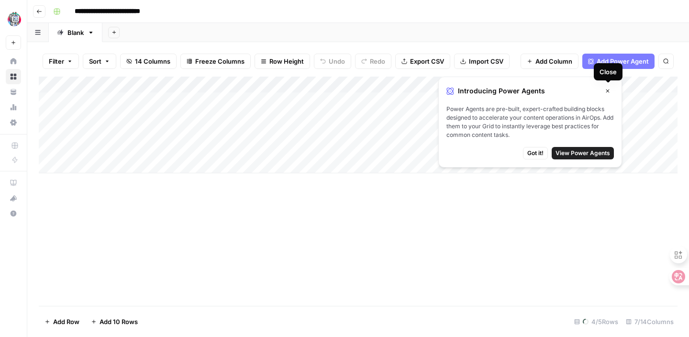
click at [605, 91] on icon "button" at bounding box center [608, 91] width 6 height 6
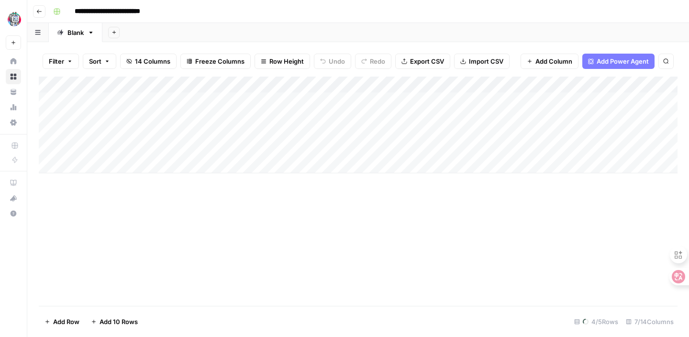
click at [161, 110] on div "Add Column" at bounding box center [358, 125] width 639 height 97
click at [99, 111] on div "Add Column" at bounding box center [358, 125] width 639 height 97
click at [116, 88] on div "Add Column" at bounding box center [358, 125] width 639 height 97
click at [207, 99] on div "Add Column" at bounding box center [358, 125] width 639 height 97
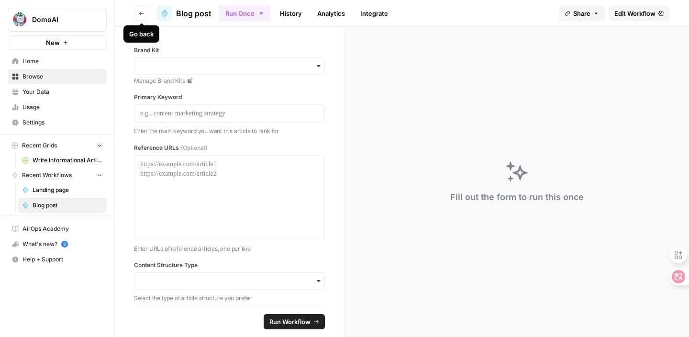
drag, startPoint x: 140, startPoint y: 13, endPoint x: 180, endPoint y: 138, distance: 130.7
click at [180, 136] on div "Go back Blog post Run Once History Analytics Integrate Share Edit Workflow Bran…" at bounding box center [402, 168] width 574 height 337
click at [177, 73] on div "button" at bounding box center [229, 65] width 191 height 17
click at [319, 69] on icon "button" at bounding box center [319, 66] width 8 height 8
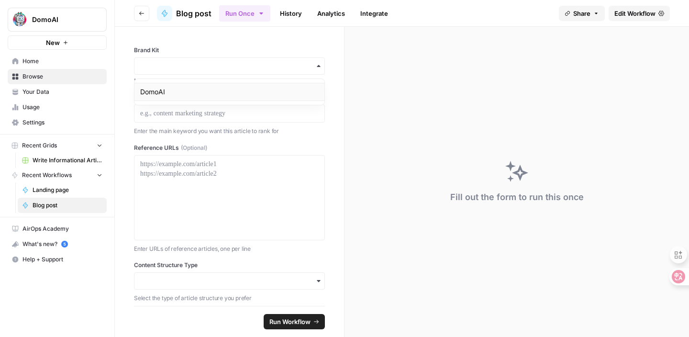
click at [298, 89] on div "DomoAI" at bounding box center [229, 92] width 190 height 18
click at [311, 120] on div at bounding box center [229, 113] width 191 height 18
click at [283, 113] on p at bounding box center [229, 114] width 178 height 10
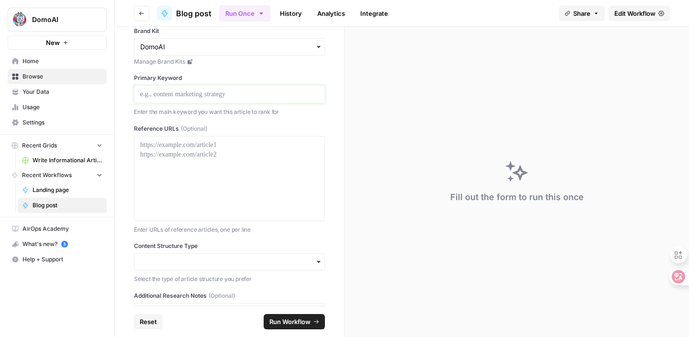
scroll to position [23, 0]
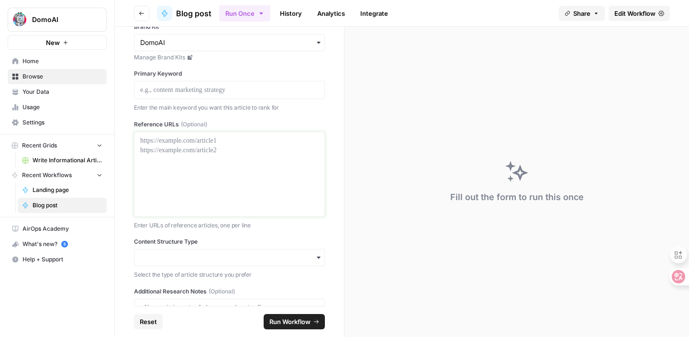
click at [271, 150] on div at bounding box center [229, 174] width 178 height 77
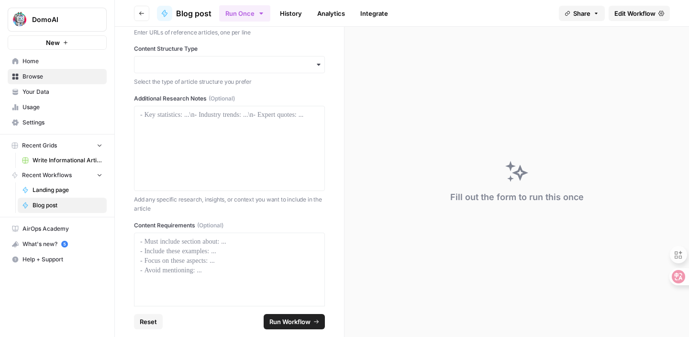
scroll to position [212, 0]
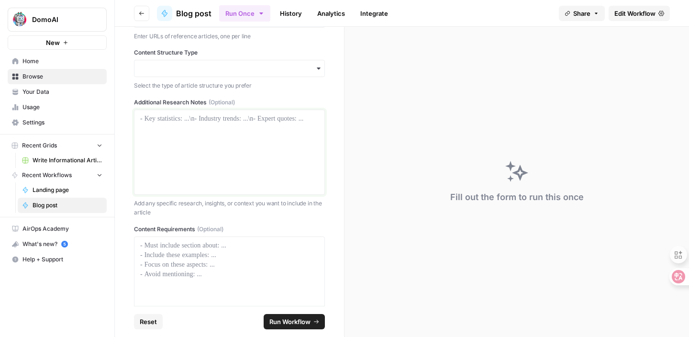
click at [271, 150] on div at bounding box center [229, 152] width 178 height 77
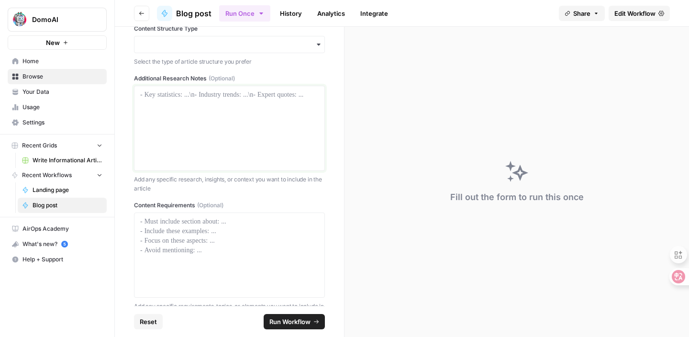
scroll to position [262, 0]
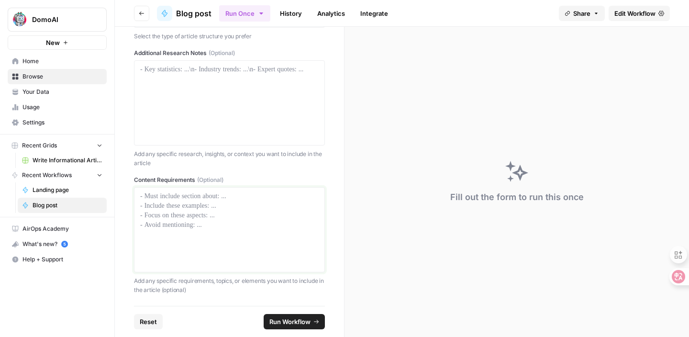
click at [182, 221] on div at bounding box center [229, 229] width 178 height 77
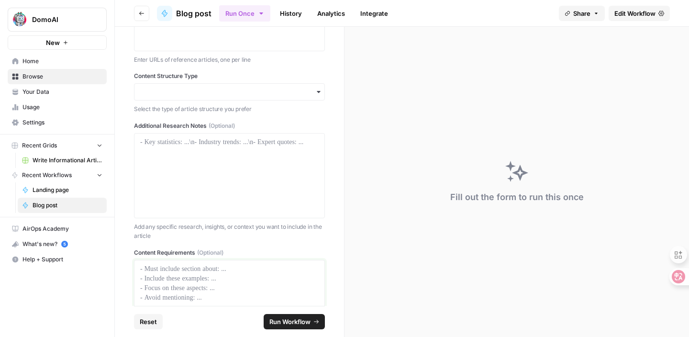
scroll to position [175, 0]
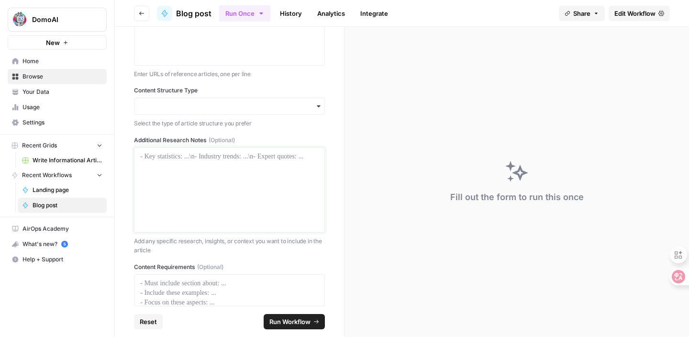
click at [177, 178] on div at bounding box center [229, 190] width 178 height 77
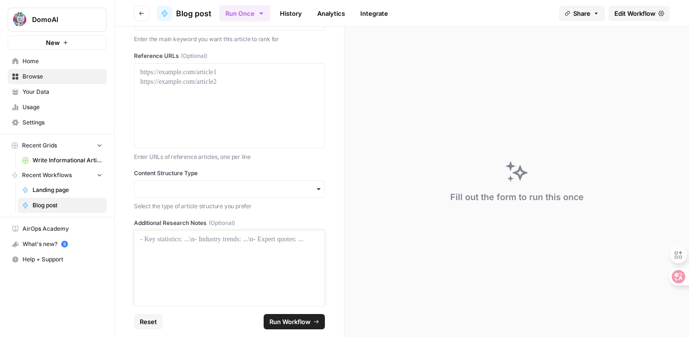
scroll to position [89, 0]
click at [179, 122] on div at bounding box center [229, 108] width 178 height 77
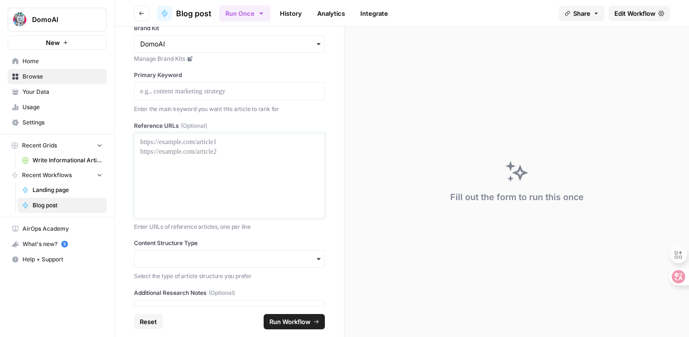
scroll to position [0, 0]
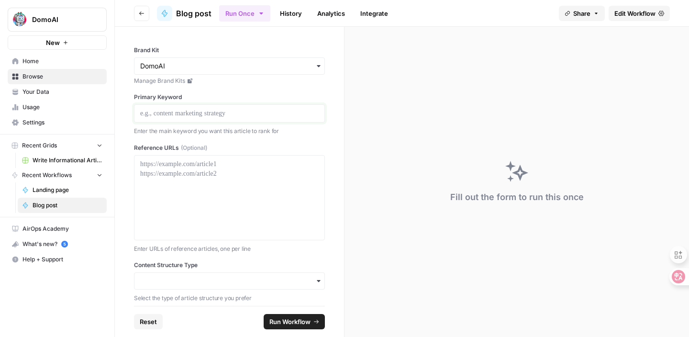
click at [177, 117] on p at bounding box center [229, 114] width 178 height 10
click at [179, 169] on div at bounding box center [229, 197] width 178 height 77
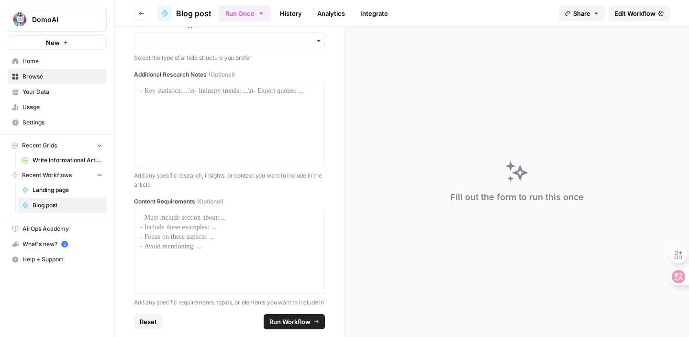
scroll to position [262, 0]
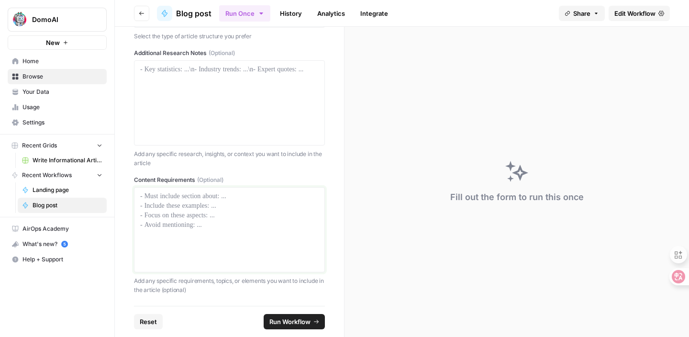
click at [176, 197] on p at bounding box center [229, 196] width 178 height 10
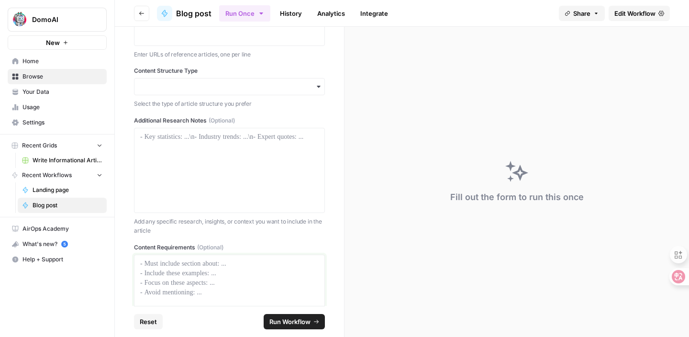
scroll to position [194, 0]
click at [182, 155] on div at bounding box center [229, 171] width 178 height 77
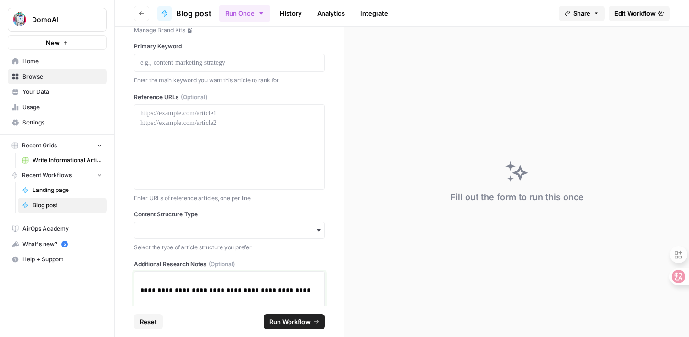
scroll to position [0, 0]
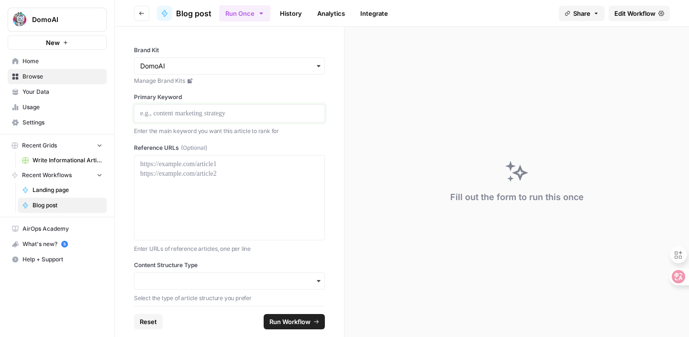
click at [184, 113] on p at bounding box center [229, 114] width 178 height 10
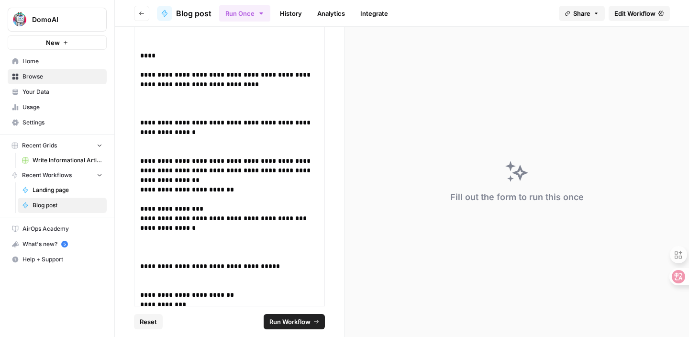
scroll to position [1296, 0]
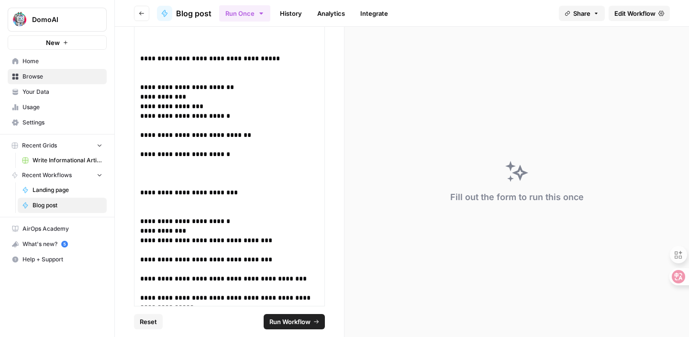
click at [285, 323] on span "Run Workflow" at bounding box center [289, 322] width 41 height 10
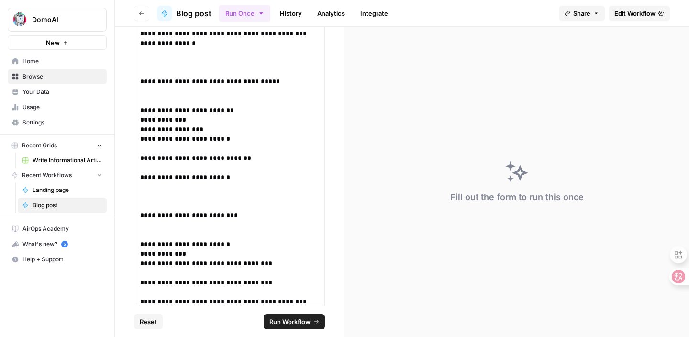
scroll to position [1319, 0]
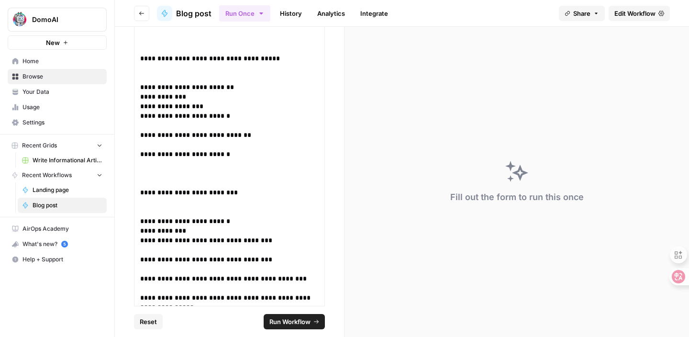
click at [285, 323] on span "Run Workflow" at bounding box center [289, 322] width 41 height 10
click at [283, 321] on span "Run Workflow" at bounding box center [289, 322] width 41 height 10
click at [287, 122] on p at bounding box center [229, 126] width 178 height 10
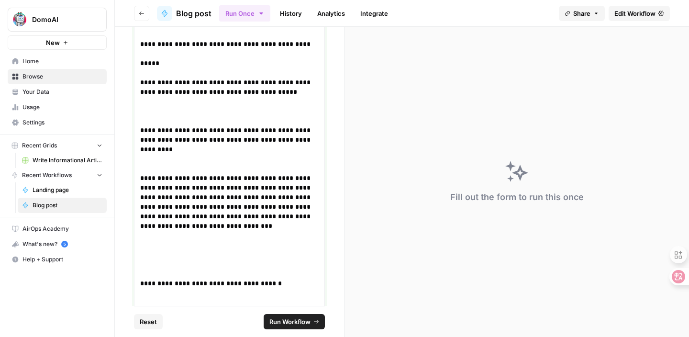
scroll to position [0, 0]
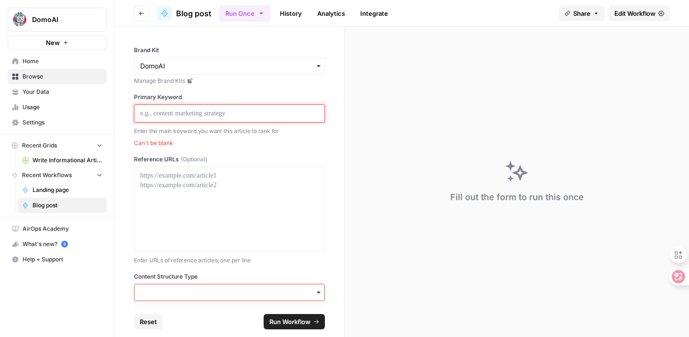
click at [277, 117] on p at bounding box center [229, 114] width 178 height 10
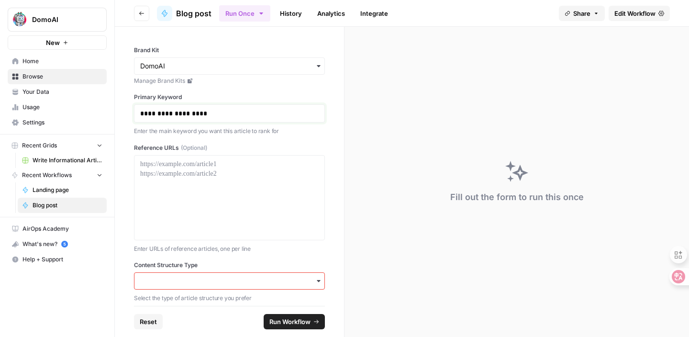
drag, startPoint x: 202, startPoint y: 114, endPoint x: 114, endPoint y: 119, distance: 87.7
click at [110, 122] on div "**********" at bounding box center [344, 168] width 689 height 337
drag, startPoint x: 141, startPoint y: 112, endPoint x: 292, endPoint y: 112, distance: 151.2
click at [292, 112] on p "**********" at bounding box center [229, 114] width 178 height 10
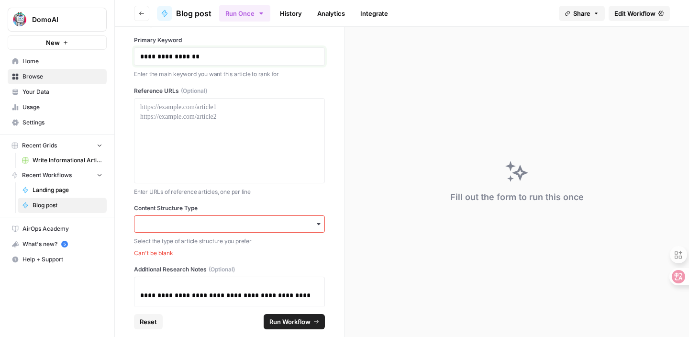
scroll to position [71, 0]
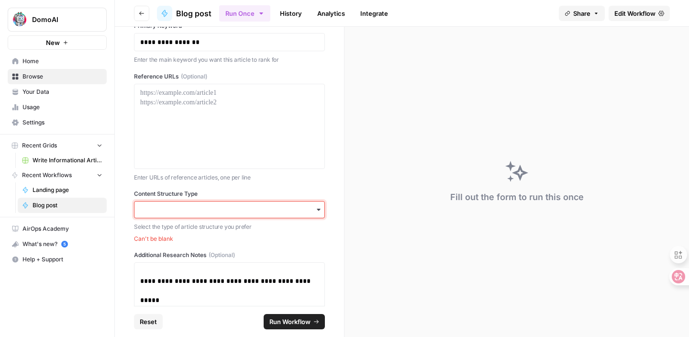
click at [274, 210] on input "Content Structure Type" at bounding box center [229, 210] width 178 height 10
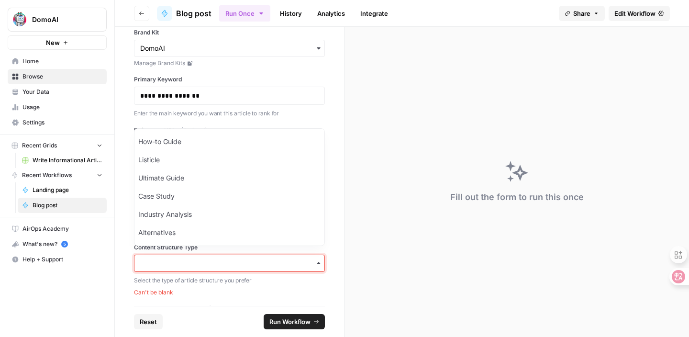
scroll to position [17, 0]
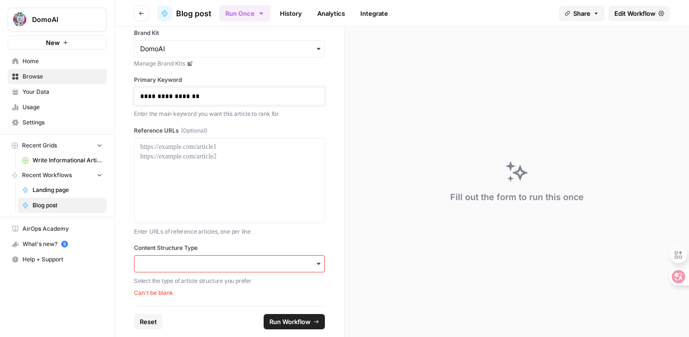
click at [275, 96] on p "**********" at bounding box center [229, 96] width 178 height 10
click at [242, 255] on div "button" at bounding box center [229, 263] width 191 height 17
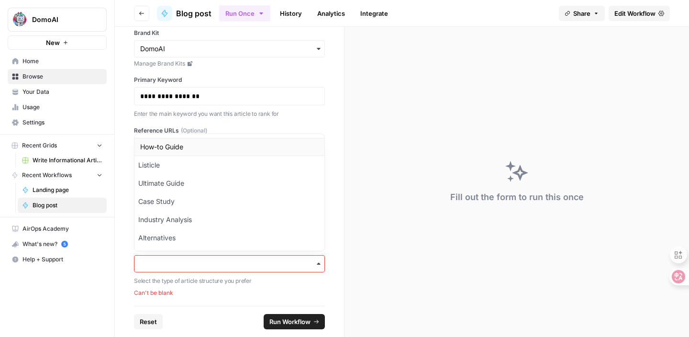
click at [213, 150] on div "How-to Guide" at bounding box center [229, 147] width 190 height 18
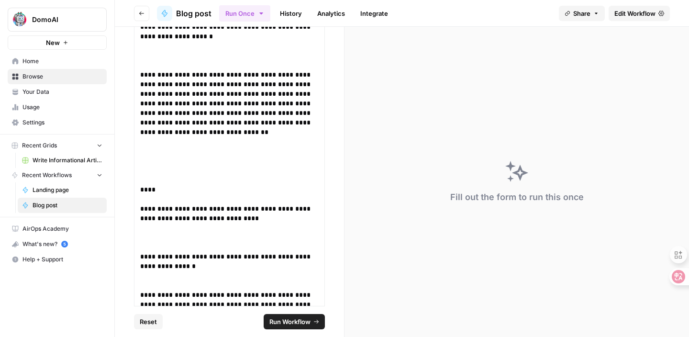
scroll to position [1111, 0]
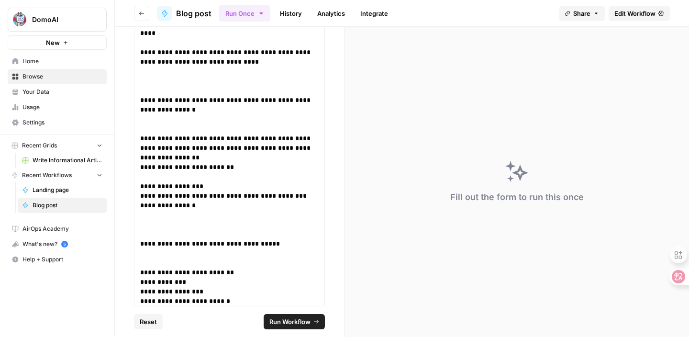
click at [291, 318] on span "Run Workflow" at bounding box center [289, 322] width 41 height 10
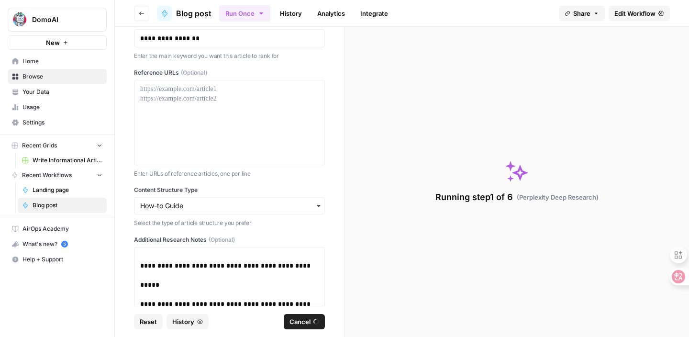
scroll to position [0, 0]
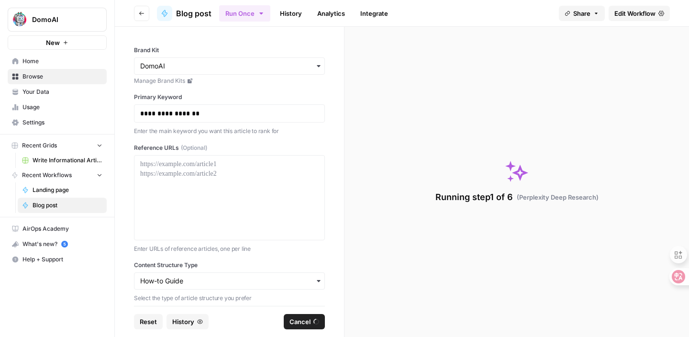
click at [432, 64] on div "Running step 1 of 6 ( Perplexity Deep Research )" at bounding box center [516, 182] width 344 height 310
click at [76, 45] on button "New" at bounding box center [57, 42] width 99 height 14
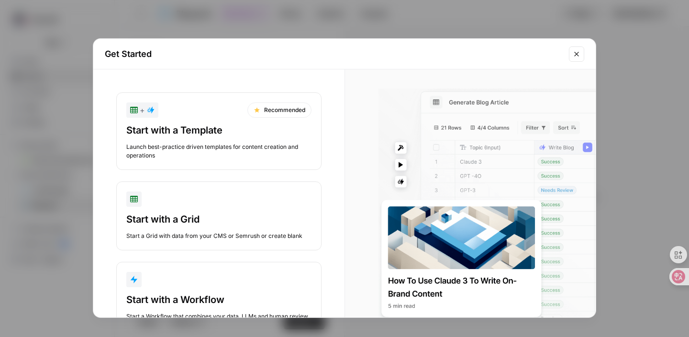
scroll to position [26, 0]
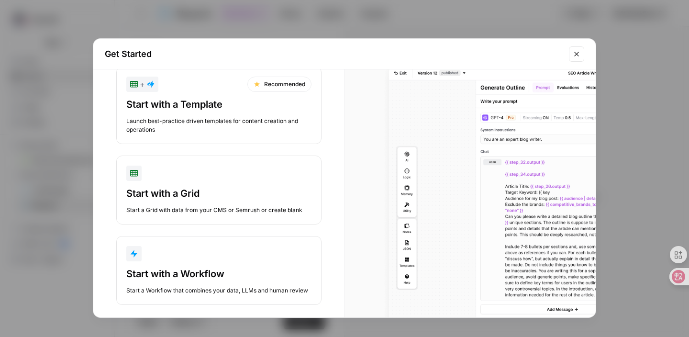
click at [246, 258] on div "button" at bounding box center [218, 253] width 185 height 15
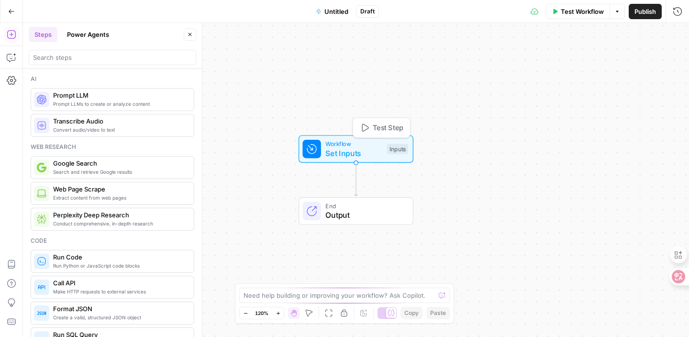
click at [316, 160] on div "Workflow Set Inputs Inputs Test Step" at bounding box center [355, 149] width 115 height 28
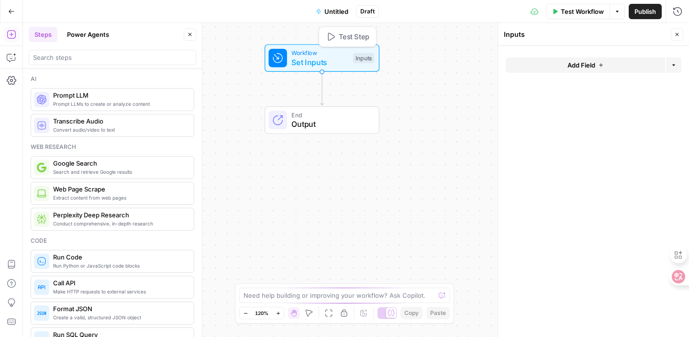
drag, startPoint x: 316, startPoint y: 160, endPoint x: 278, endPoint y: 59, distance: 107.5
click at [277, 59] on div "Workflow Set Inputs Inputs Test Step" at bounding box center [322, 58] width 115 height 28
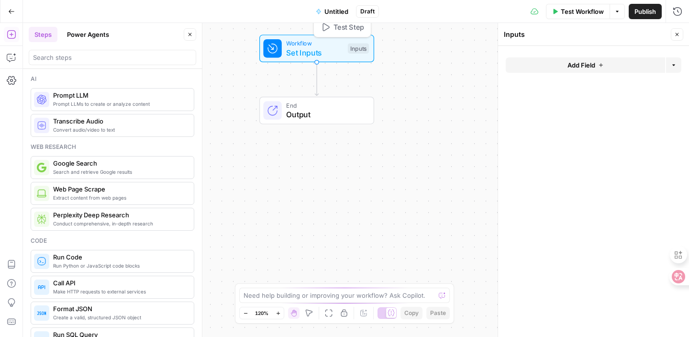
click at [262, 80] on div "Workflow Set Inputs Inputs Test Step End Output" at bounding box center [356, 180] width 666 height 314
click at [320, 232] on div "Workflow Set Inputs Inputs End Output" at bounding box center [356, 180] width 666 height 314
click at [10, 11] on icon "button" at bounding box center [11, 11] width 7 height 7
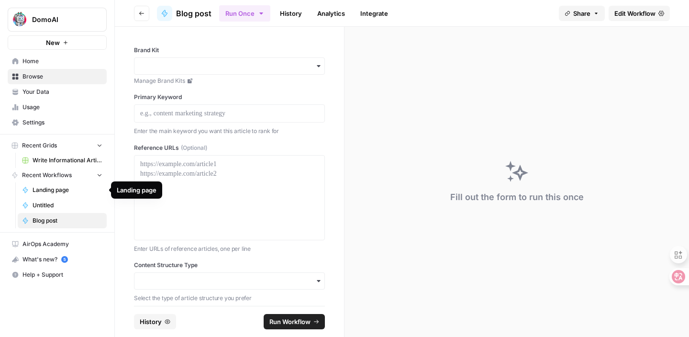
click at [56, 221] on span "Blog post" at bounding box center [68, 220] width 70 height 9
click at [47, 71] on link "Browse" at bounding box center [57, 76] width 99 height 15
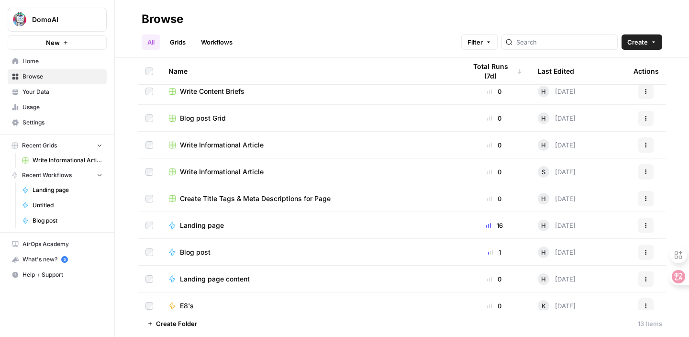
scroll to position [123, 0]
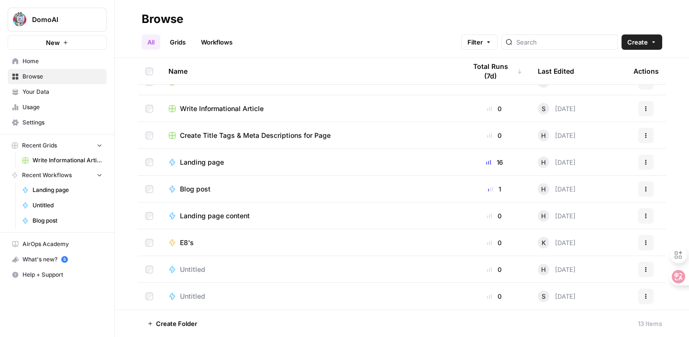
click at [217, 43] on link "Workflows" at bounding box center [216, 41] width 43 height 15
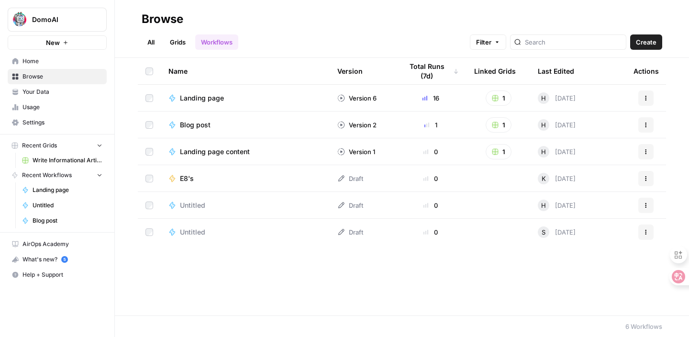
click at [211, 127] on div "Blog post" at bounding box center [199, 125] width 38 height 10
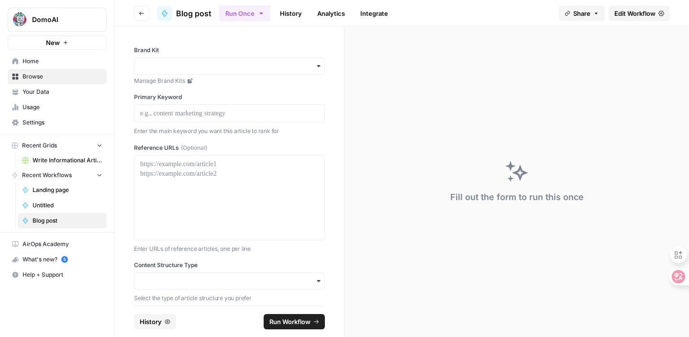
click at [62, 108] on span "Usage" at bounding box center [62, 107] width 80 height 9
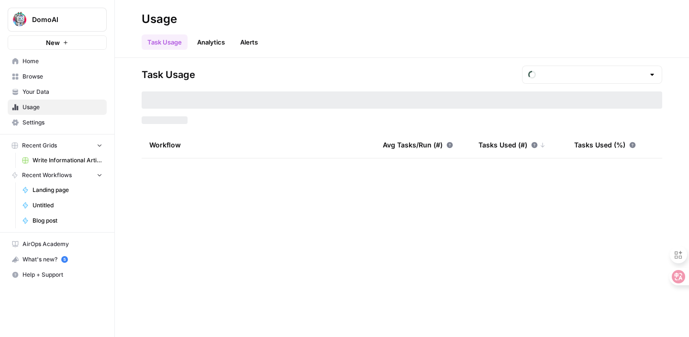
type input "August Included Tasks"
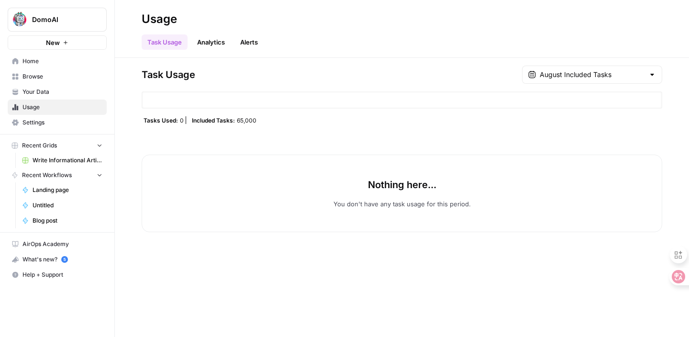
click at [60, 58] on span "Home" at bounding box center [62, 61] width 80 height 9
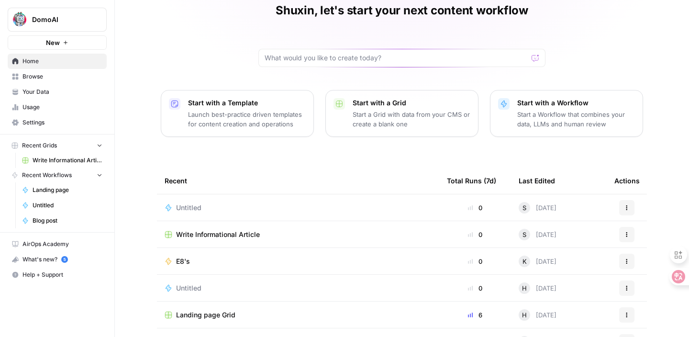
scroll to position [44, 0]
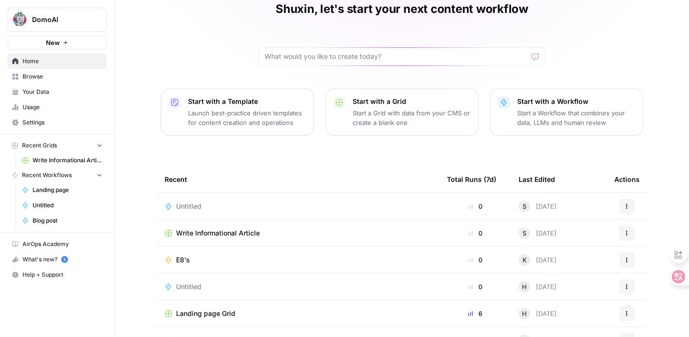
click at [199, 201] on span "Untitled" at bounding box center [188, 206] width 25 height 10
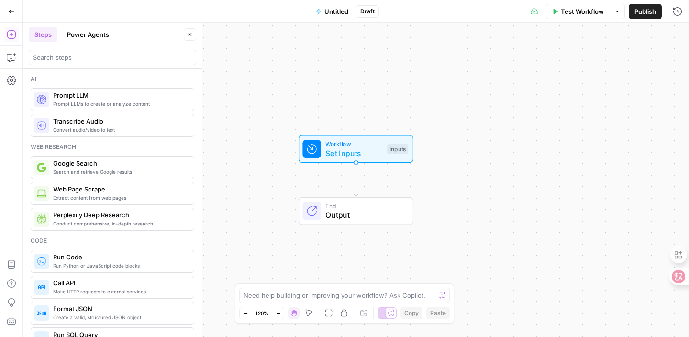
click at [12, 13] on icon "button" at bounding box center [11, 11] width 7 height 7
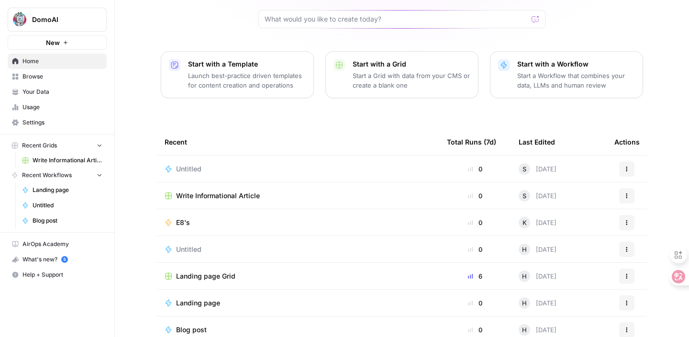
scroll to position [103, 0]
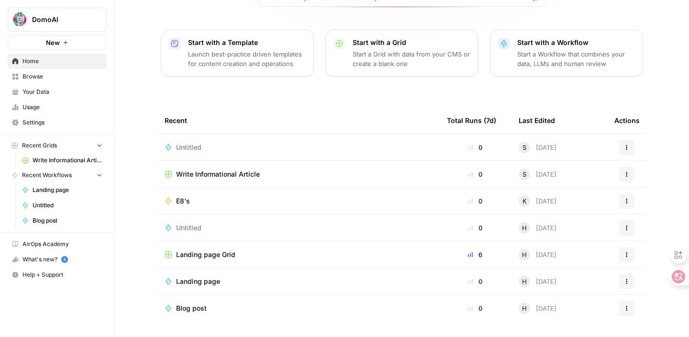
click at [216, 305] on div "Blog post" at bounding box center [298, 308] width 267 height 10
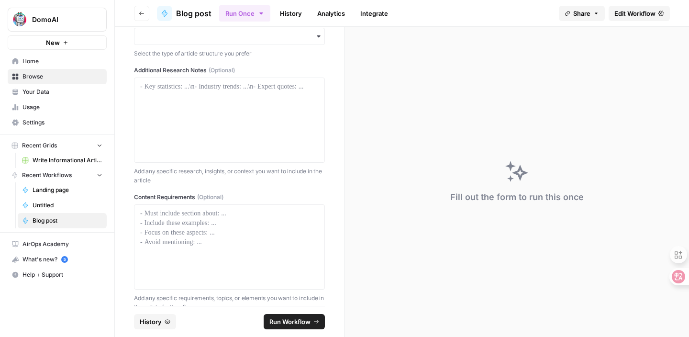
scroll to position [262, 0]
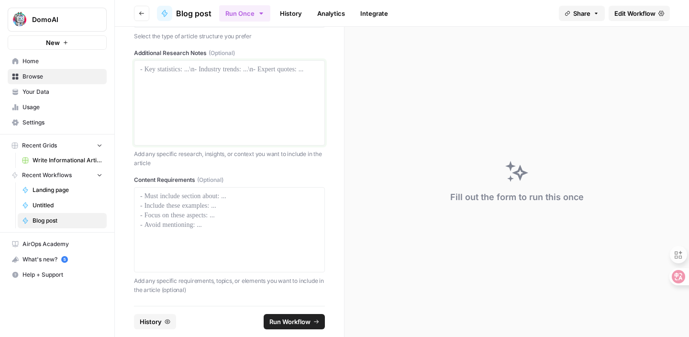
click at [227, 100] on div at bounding box center [229, 103] width 178 height 77
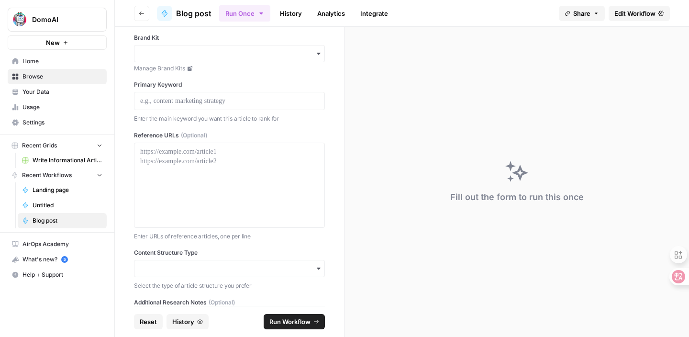
scroll to position [0, 0]
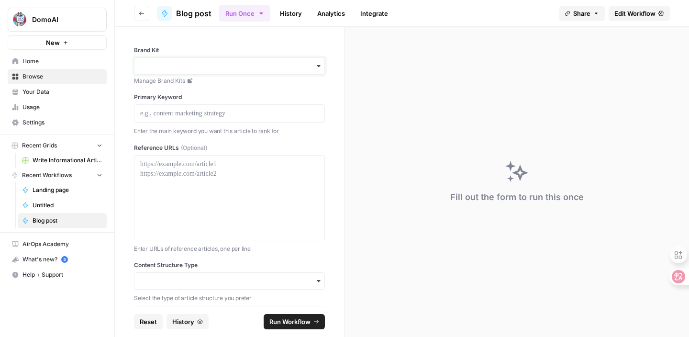
click at [210, 66] on input "Brand Kit" at bounding box center [229, 66] width 178 height 10
click at [206, 87] on div "DomoAI" at bounding box center [229, 92] width 190 height 18
click at [207, 111] on p at bounding box center [229, 114] width 178 height 10
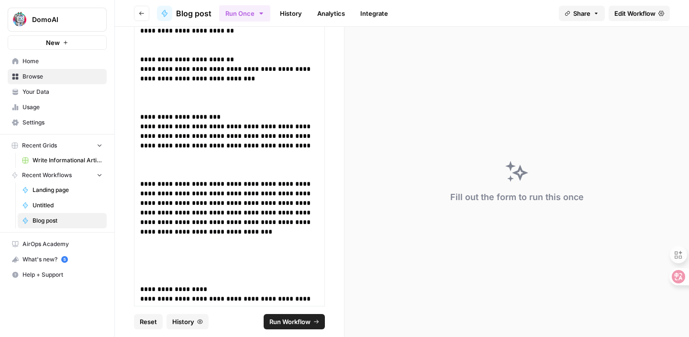
scroll to position [2778, 0]
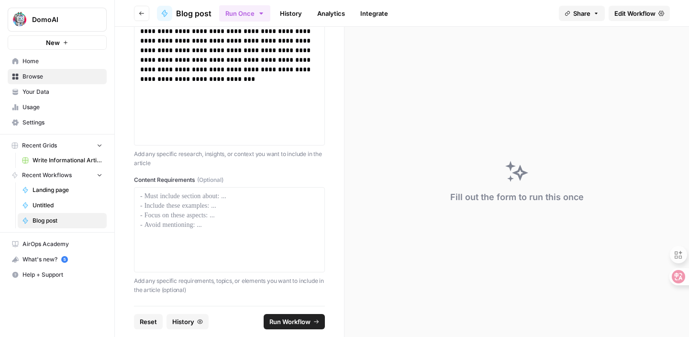
click at [287, 319] on span "Run Workflow" at bounding box center [289, 322] width 41 height 10
click at [309, 320] on span "Run Workflow" at bounding box center [289, 322] width 41 height 10
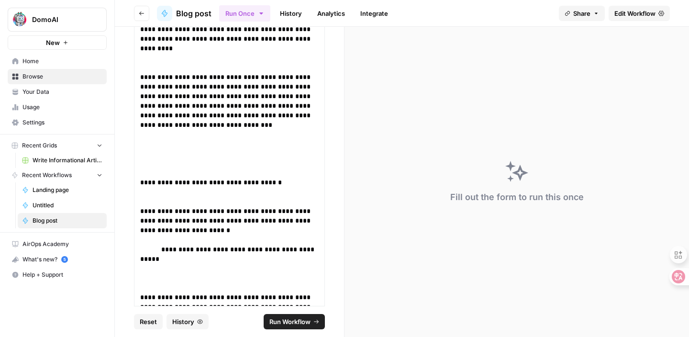
scroll to position [0, 0]
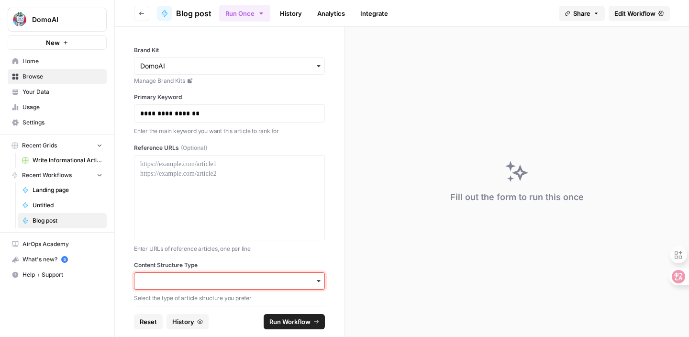
click at [242, 283] on input "Content Structure Type" at bounding box center [229, 281] width 178 height 10
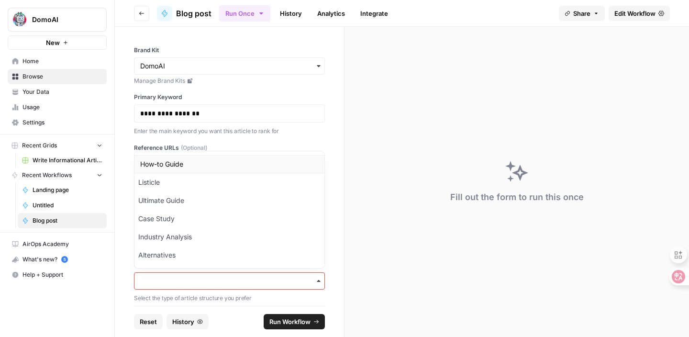
click at [229, 160] on div "How-to Guide" at bounding box center [229, 164] width 190 height 18
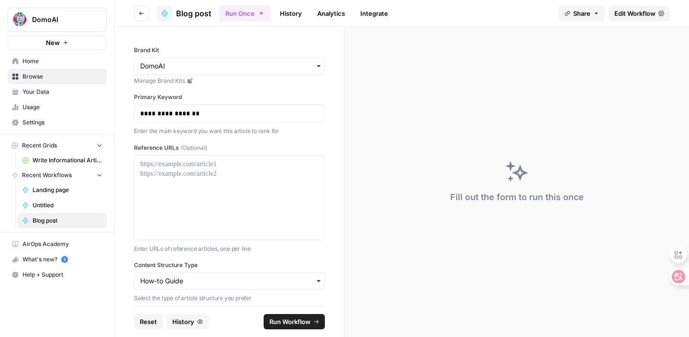
click at [275, 319] on span "Run Workflow" at bounding box center [289, 322] width 41 height 10
click at [457, 202] on div "Running step 1 of 6 ( Perplexity Deep Research )" at bounding box center [516, 196] width 163 height 13
